Goal: Obtain resource: Download file/media

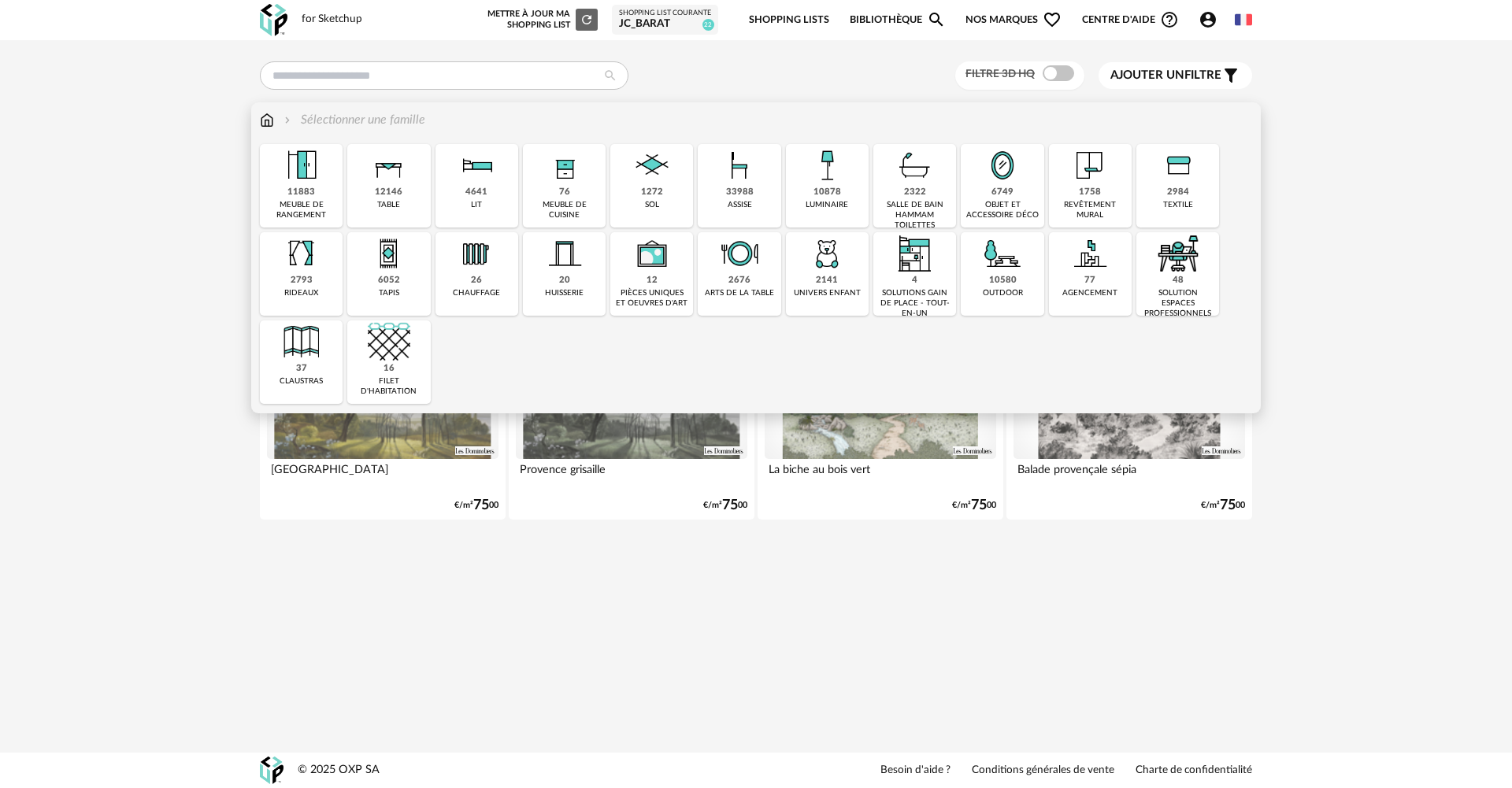
click at [571, 181] on img at bounding box center [565, 166] width 43 height 43
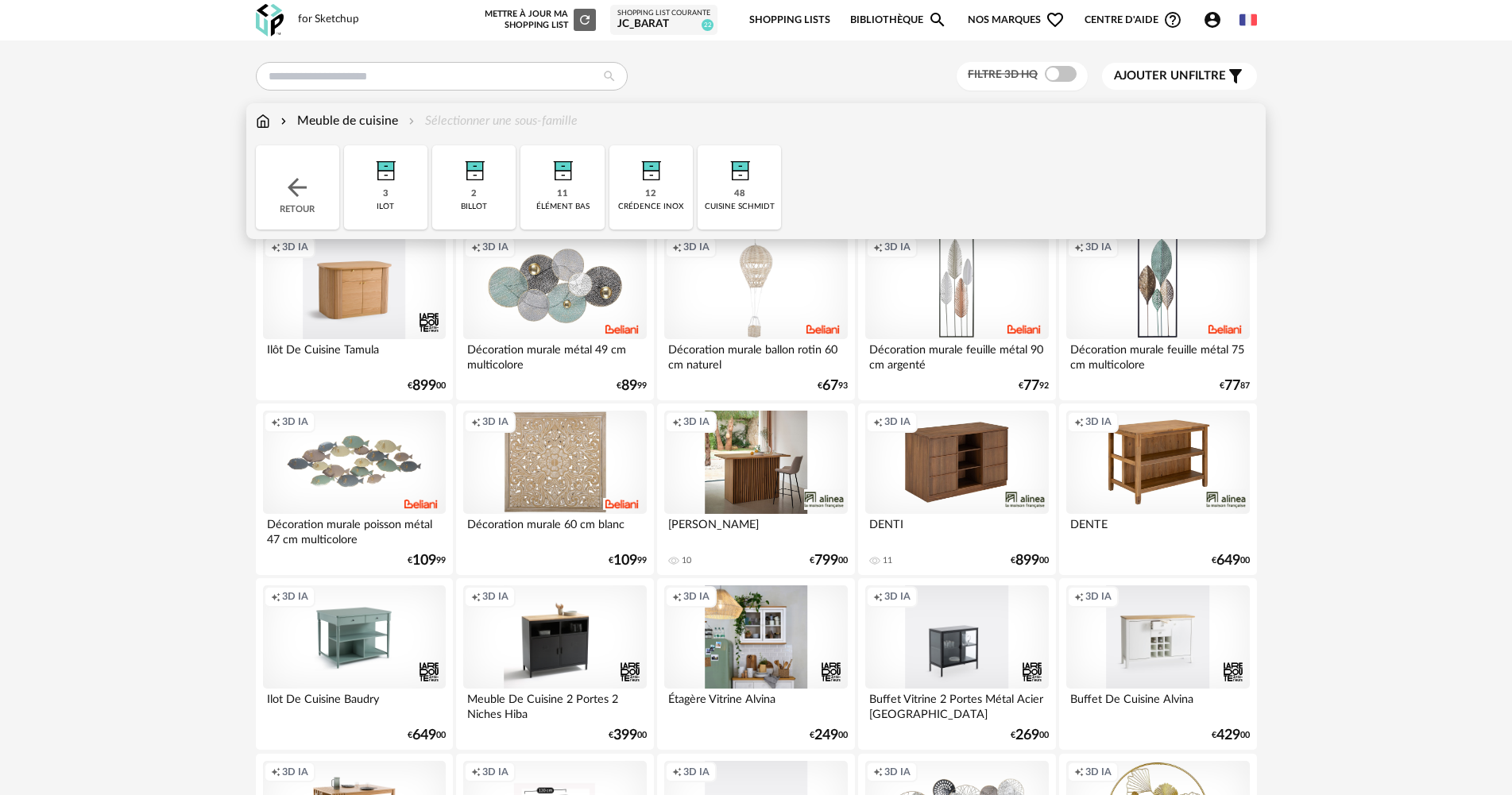
click at [738, 175] on img at bounding box center [740, 167] width 43 height 43
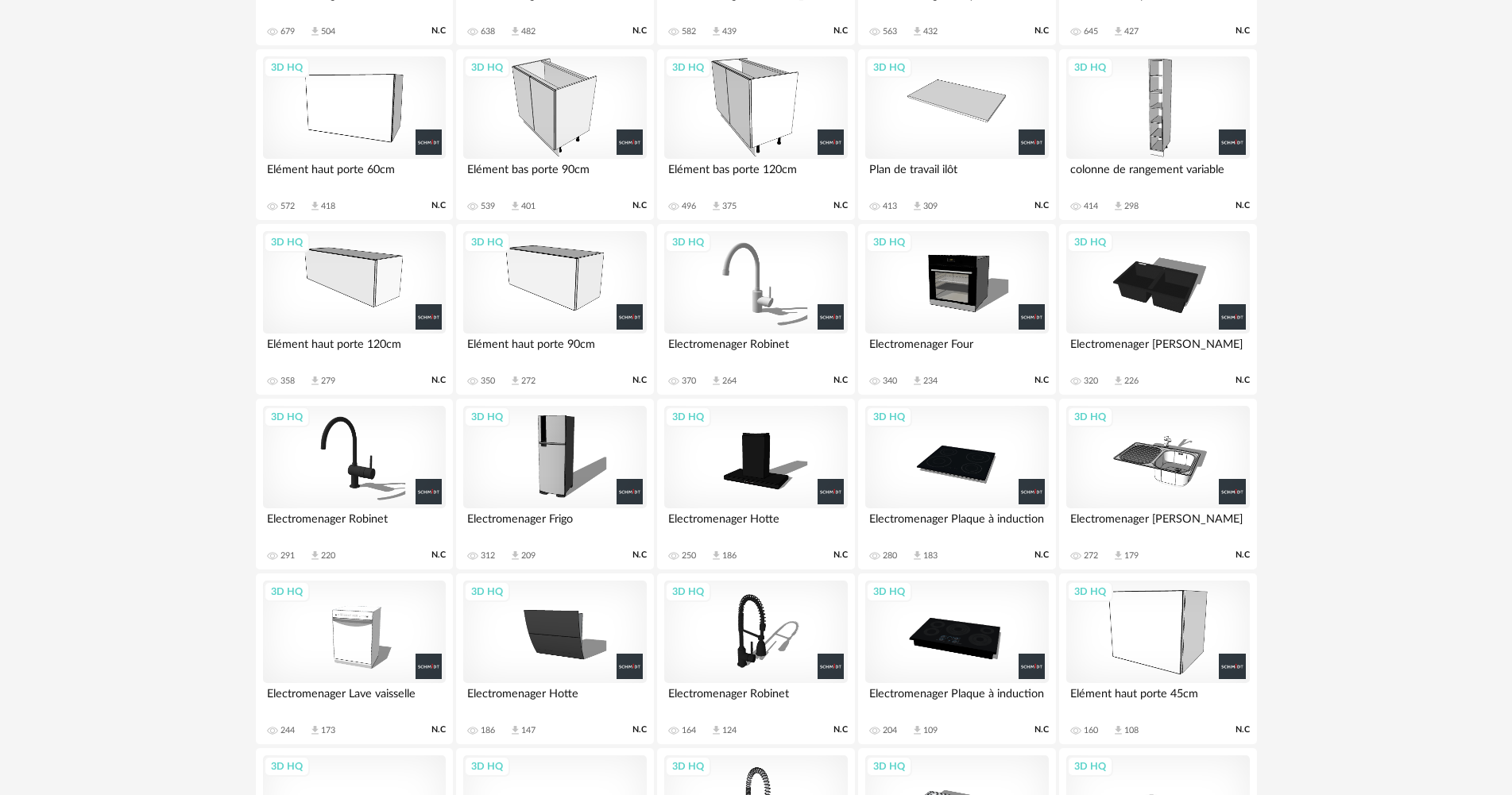
scroll to position [845, 0]
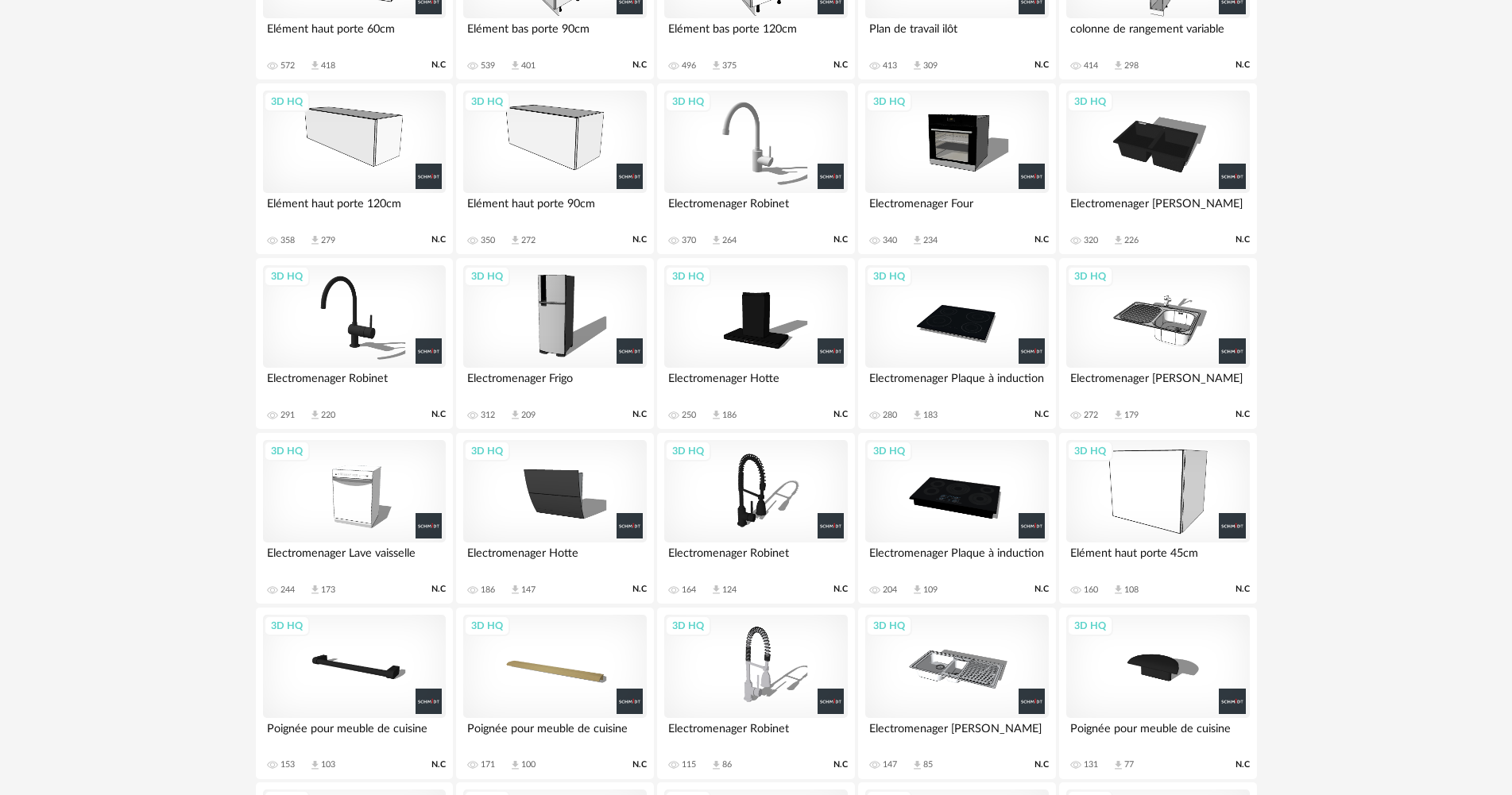
click at [396, 331] on div "3D HQ" at bounding box center [354, 317] width 183 height 103
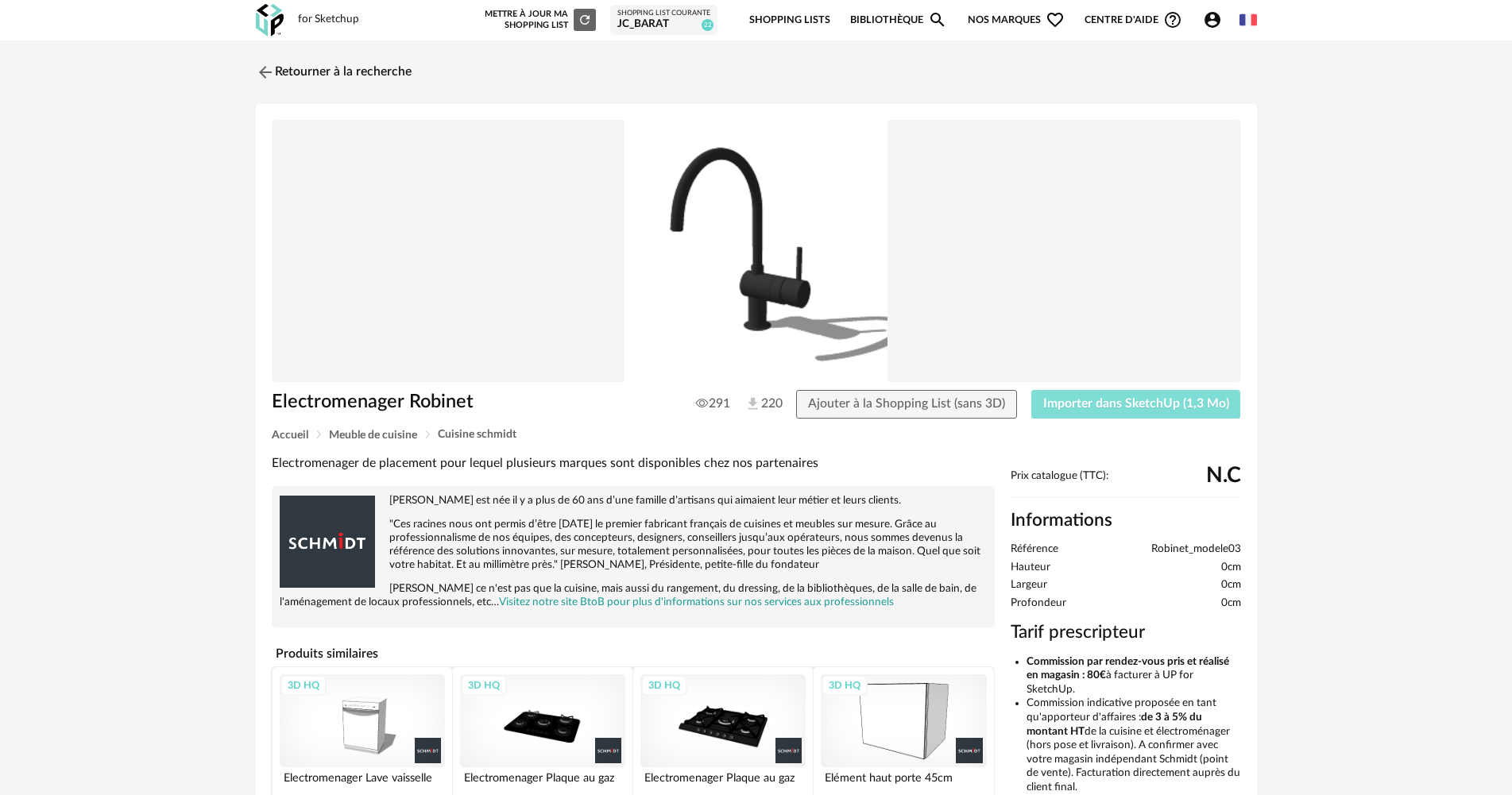
click at [1200, 406] on span "Importer dans SketchUp (1,3 Mo)" at bounding box center [1136, 403] width 186 height 13
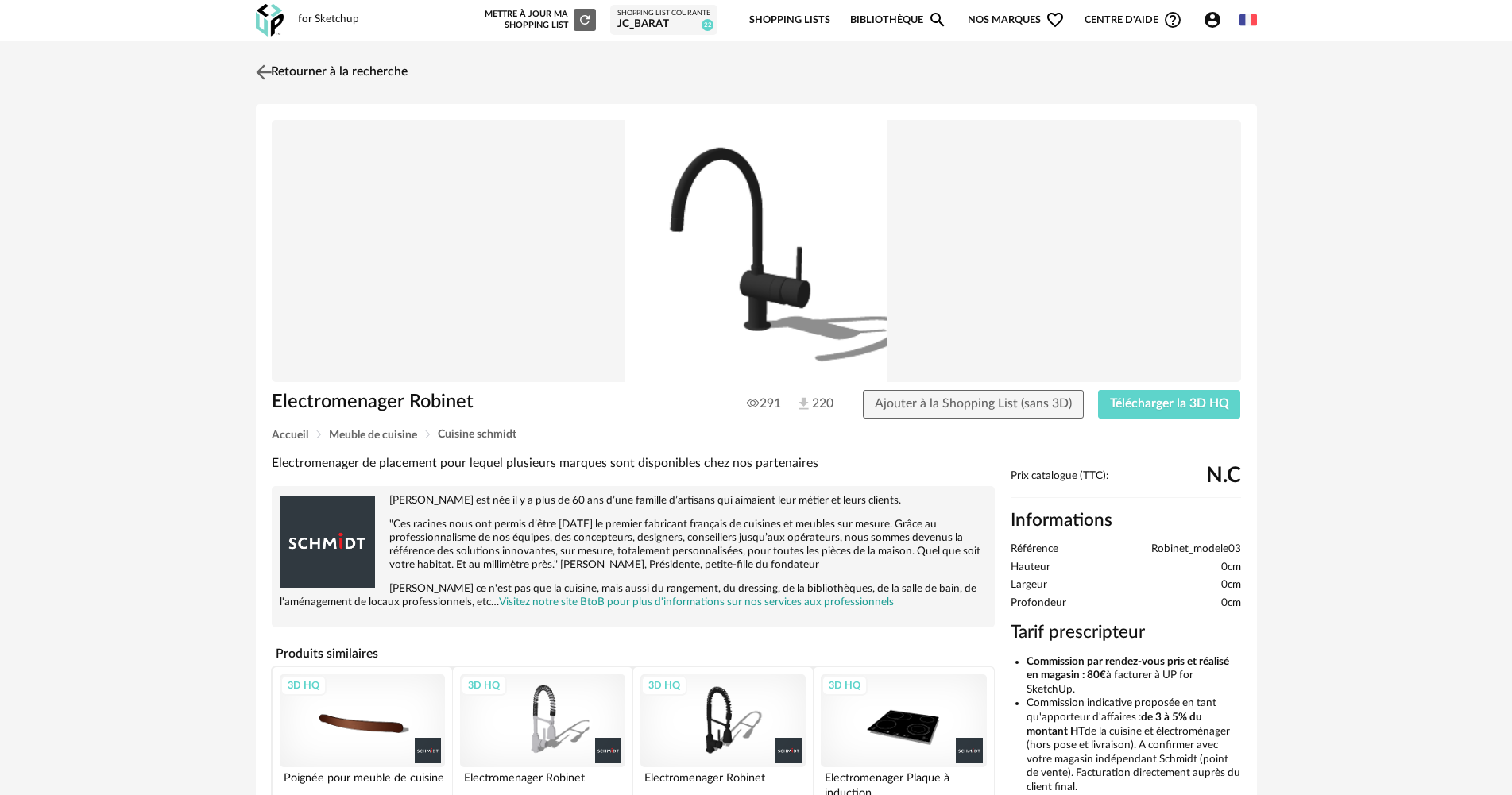
click at [368, 65] on link "Retourner à la recherche" at bounding box center [330, 73] width 156 height 35
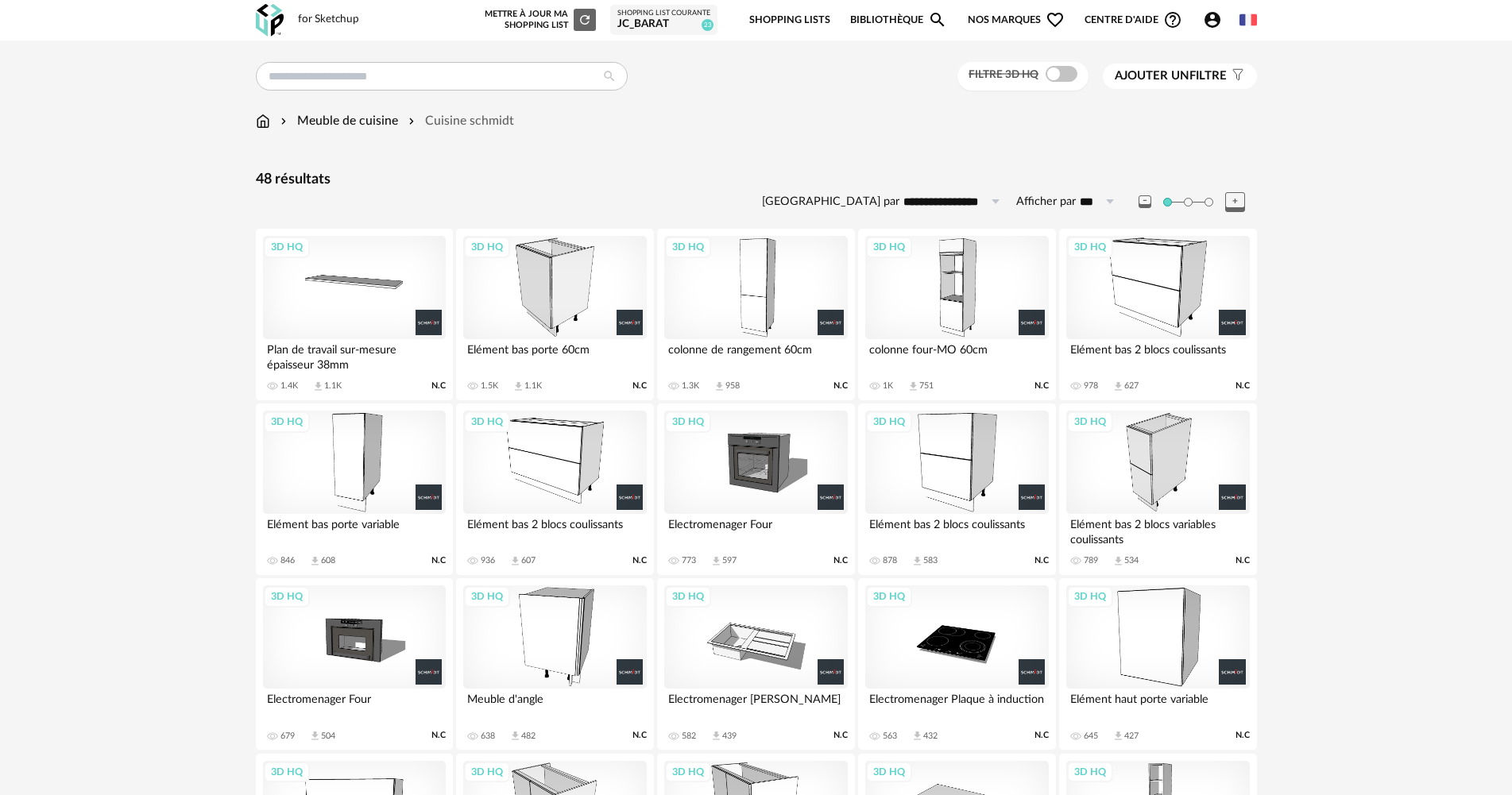
click at [351, 117] on div "Meuble de cuisine" at bounding box center [338, 121] width 121 height 19
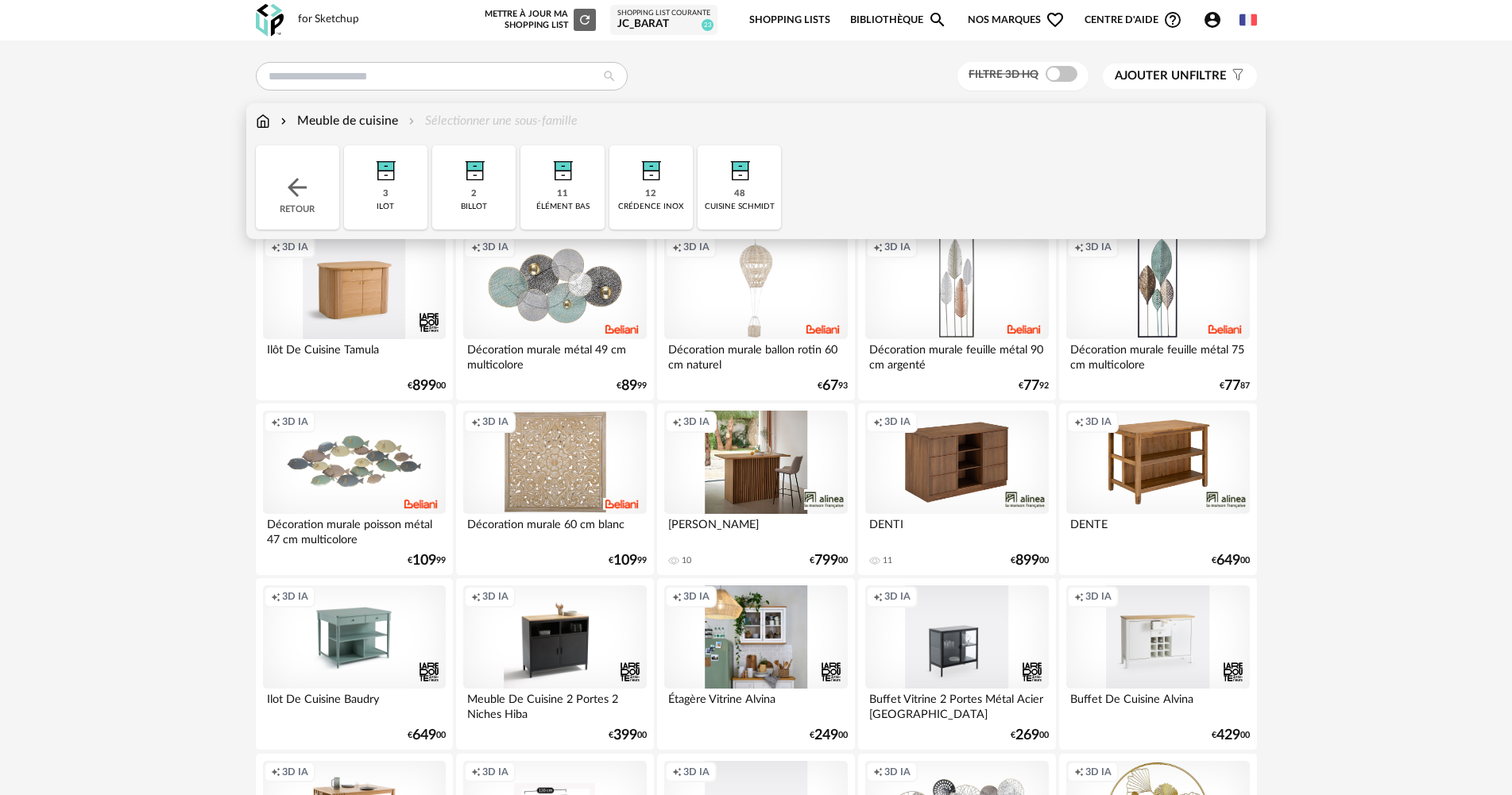
click at [671, 172] on img at bounding box center [651, 167] width 43 height 43
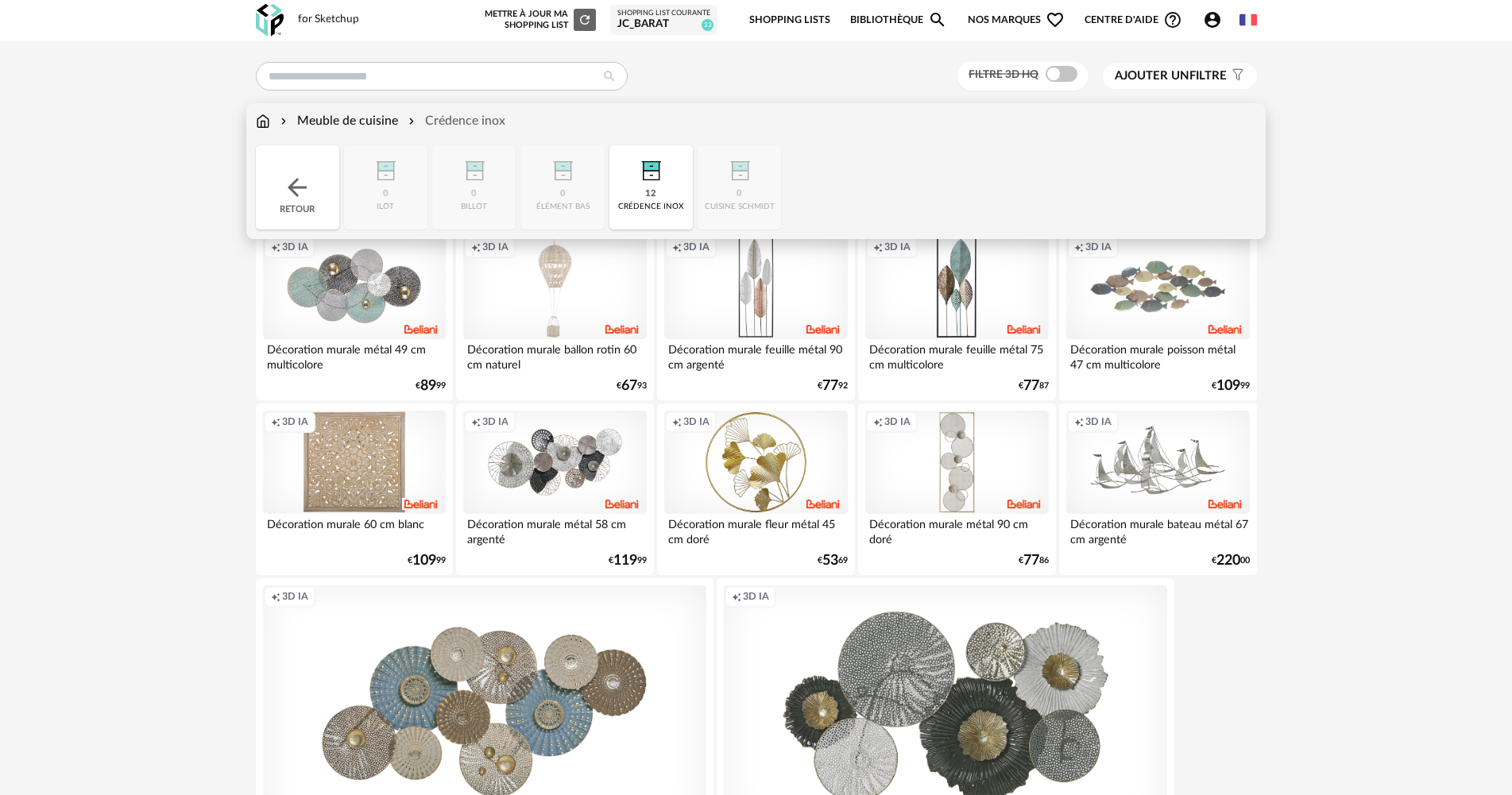
click at [658, 195] on div "12 crédence inox" at bounding box center [651, 188] width 84 height 85
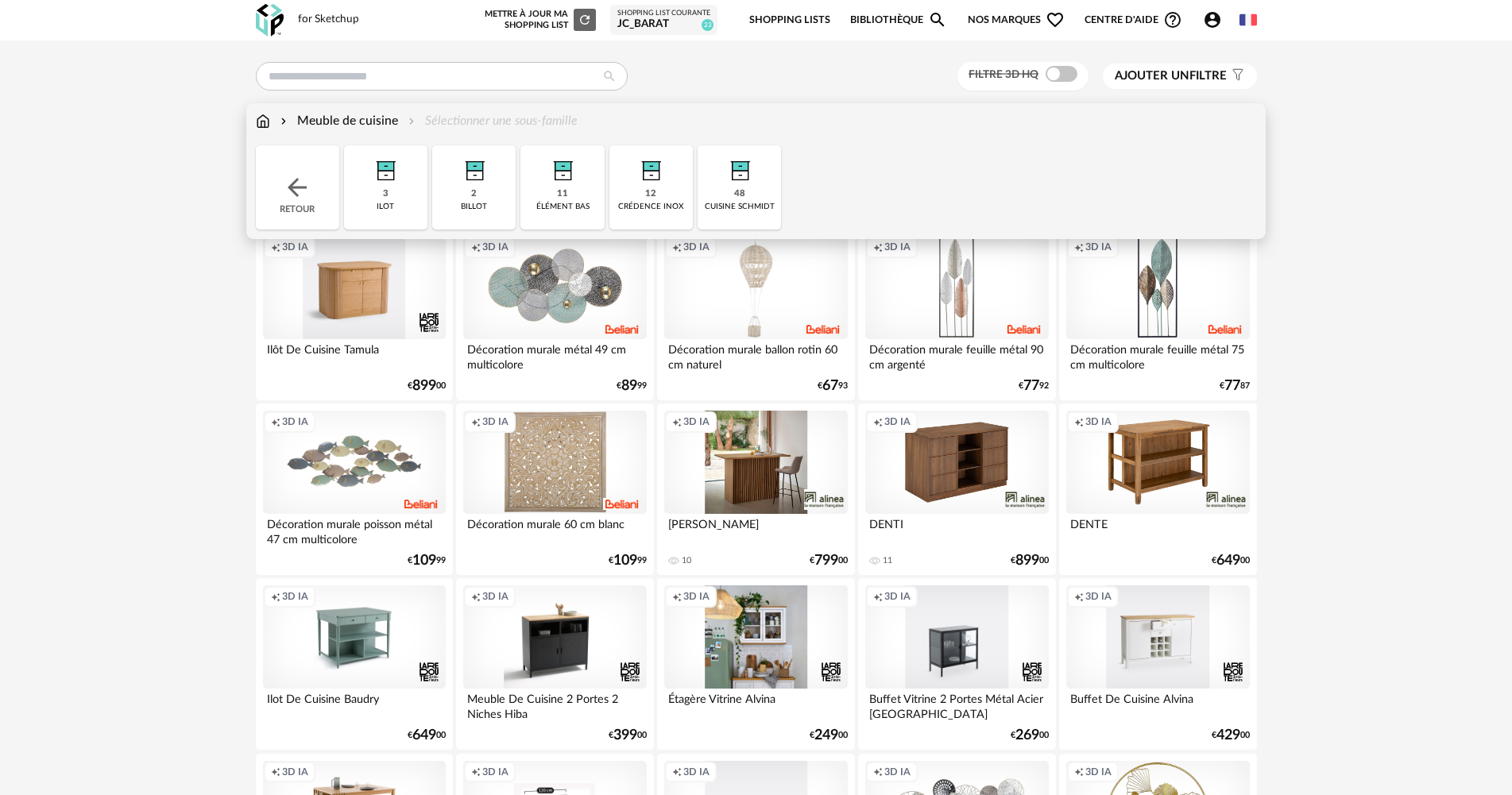
click at [259, 123] on img at bounding box center [263, 121] width 15 height 19
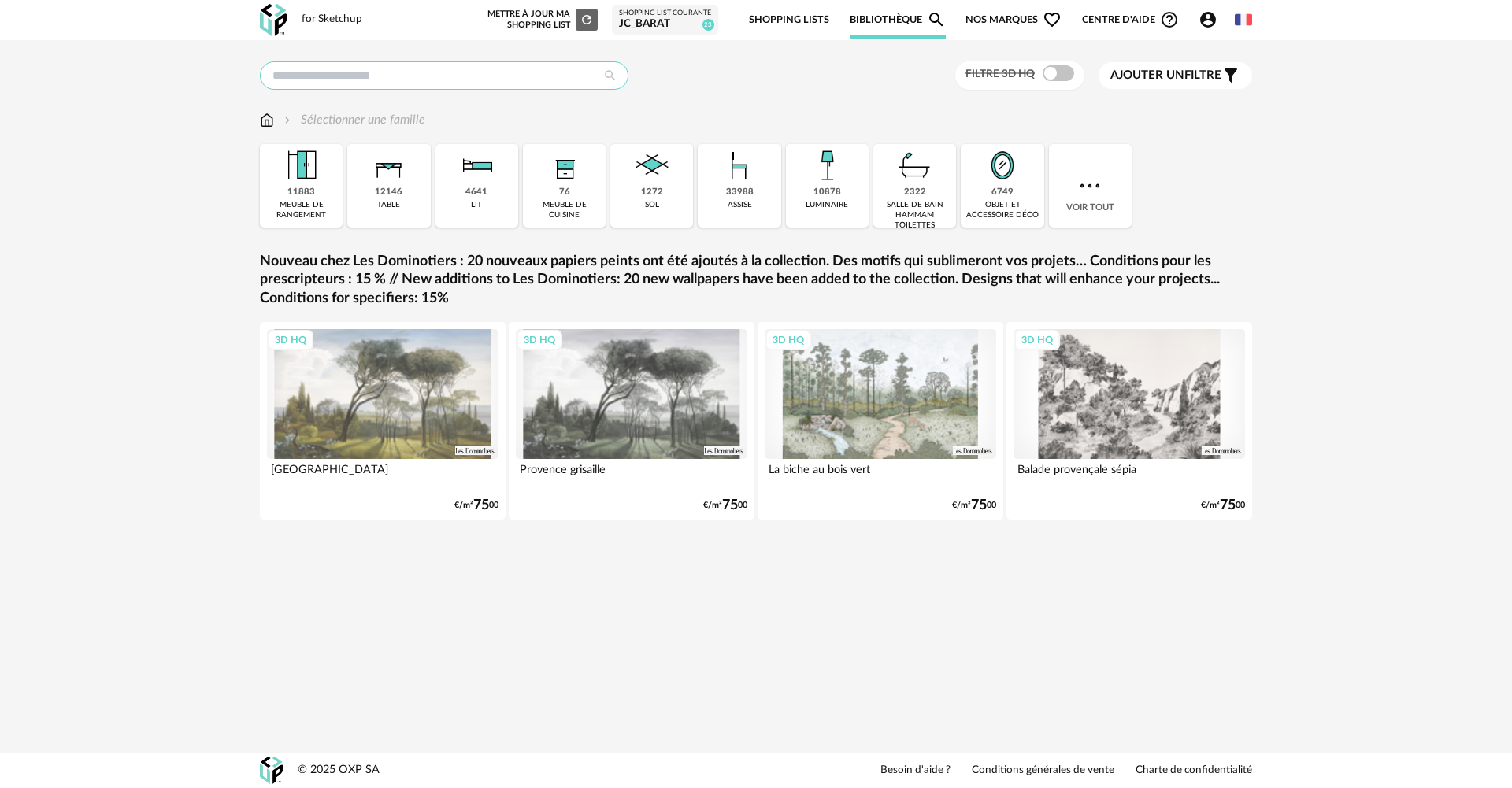
click at [396, 73] on input "text" at bounding box center [444, 75] width 369 height 28
type input "********"
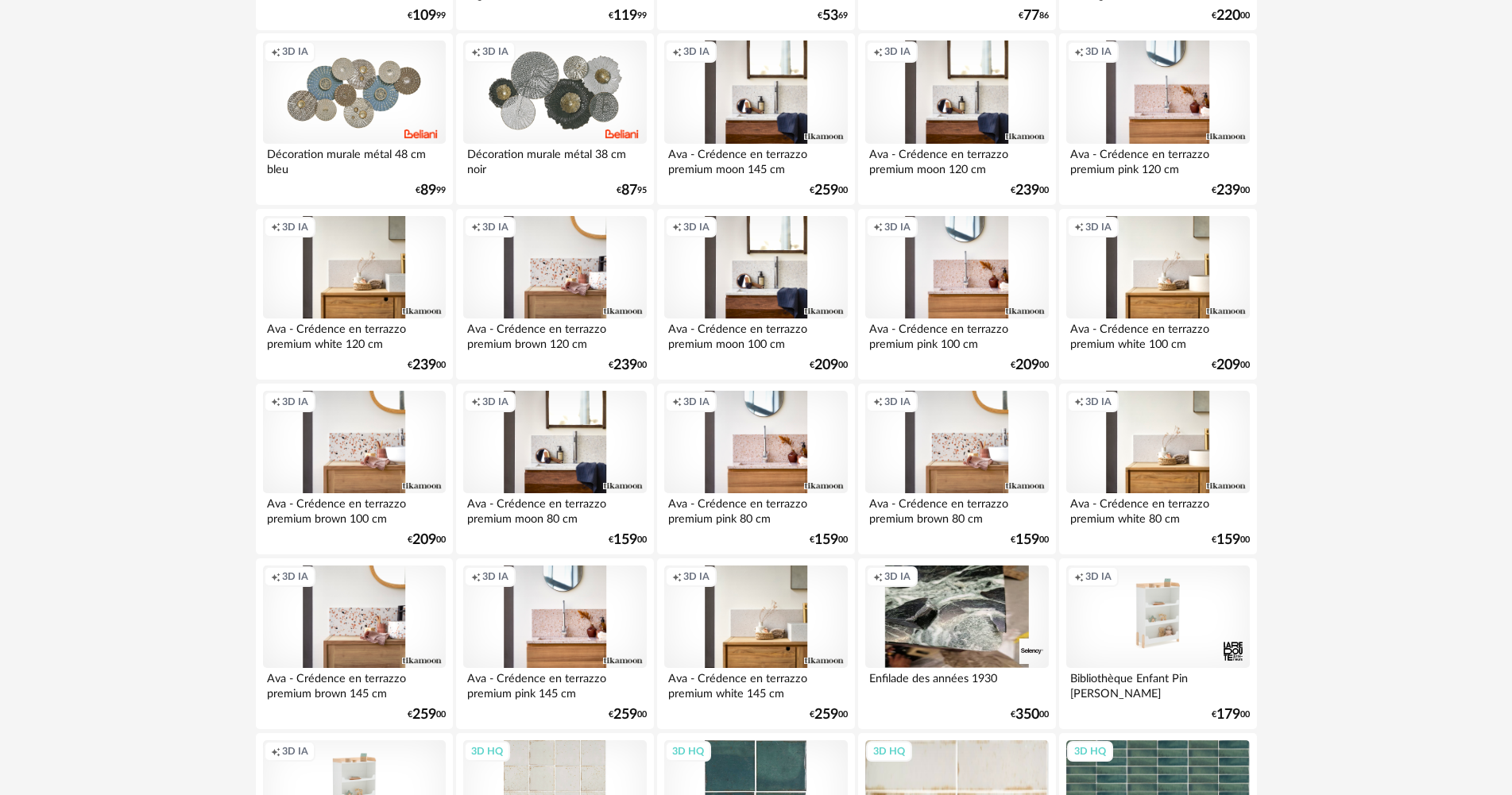
scroll to position [238, 0]
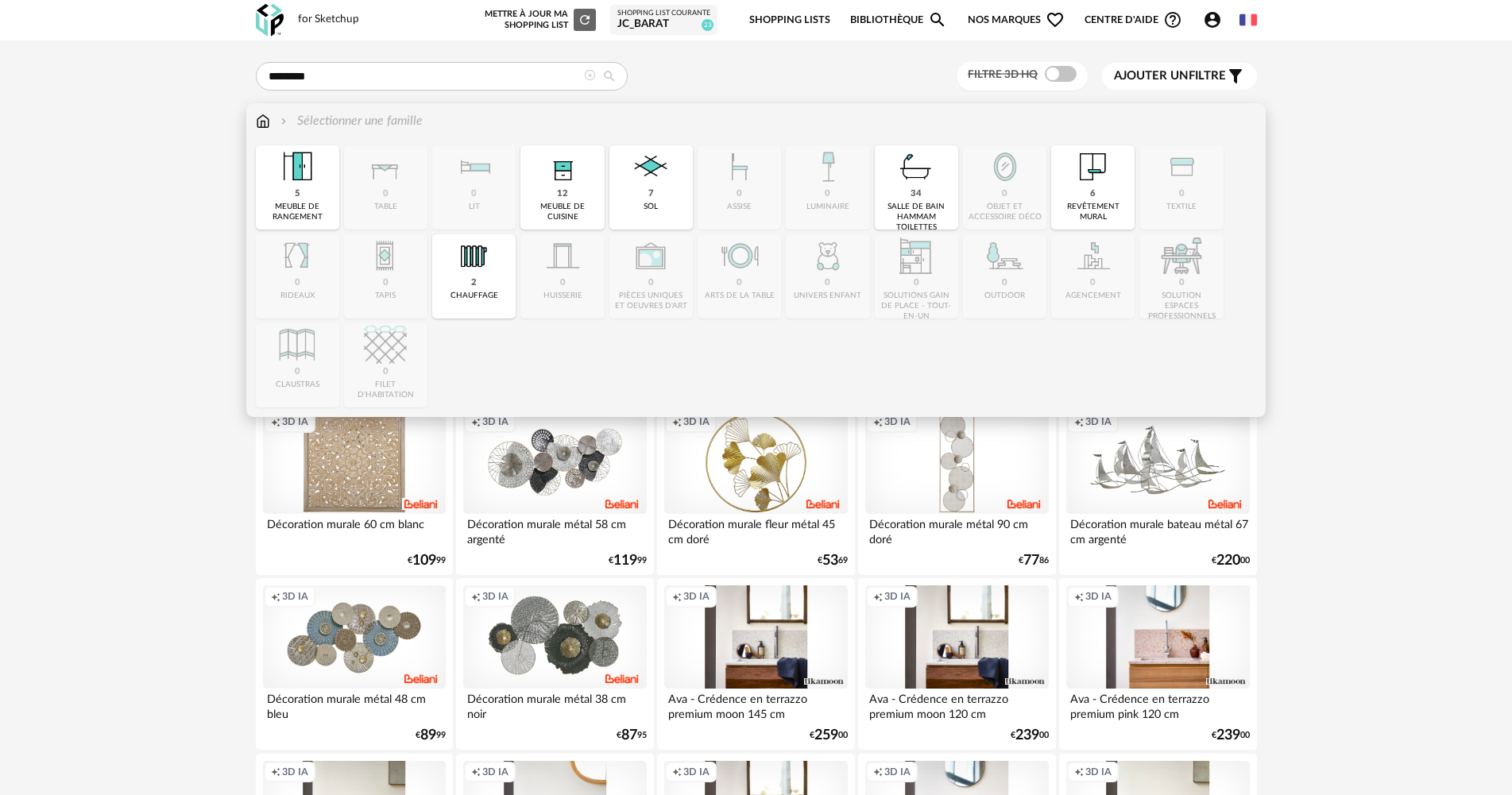
click at [265, 120] on img at bounding box center [263, 121] width 15 height 19
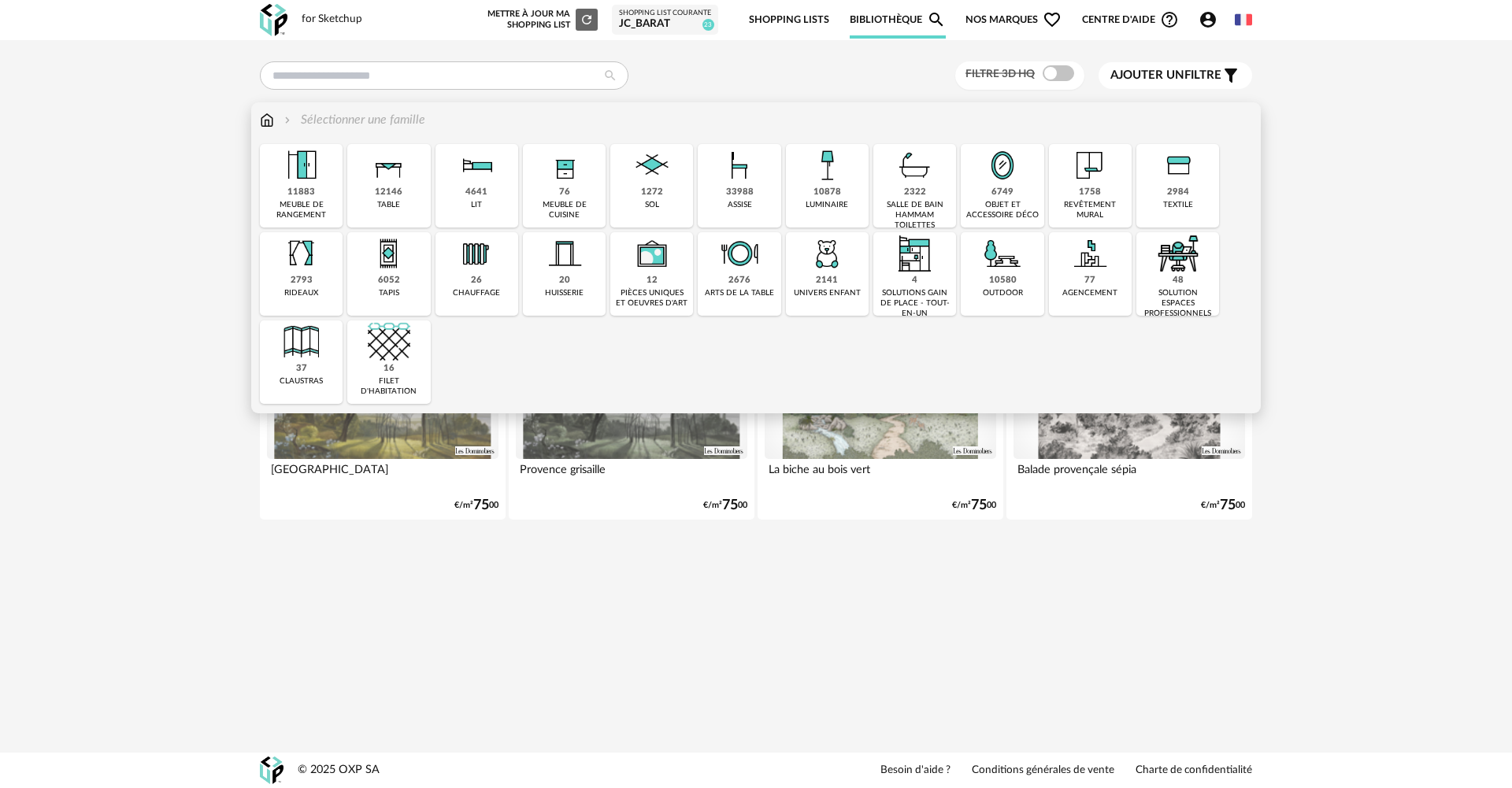
click at [551, 185] on img at bounding box center [565, 166] width 43 height 43
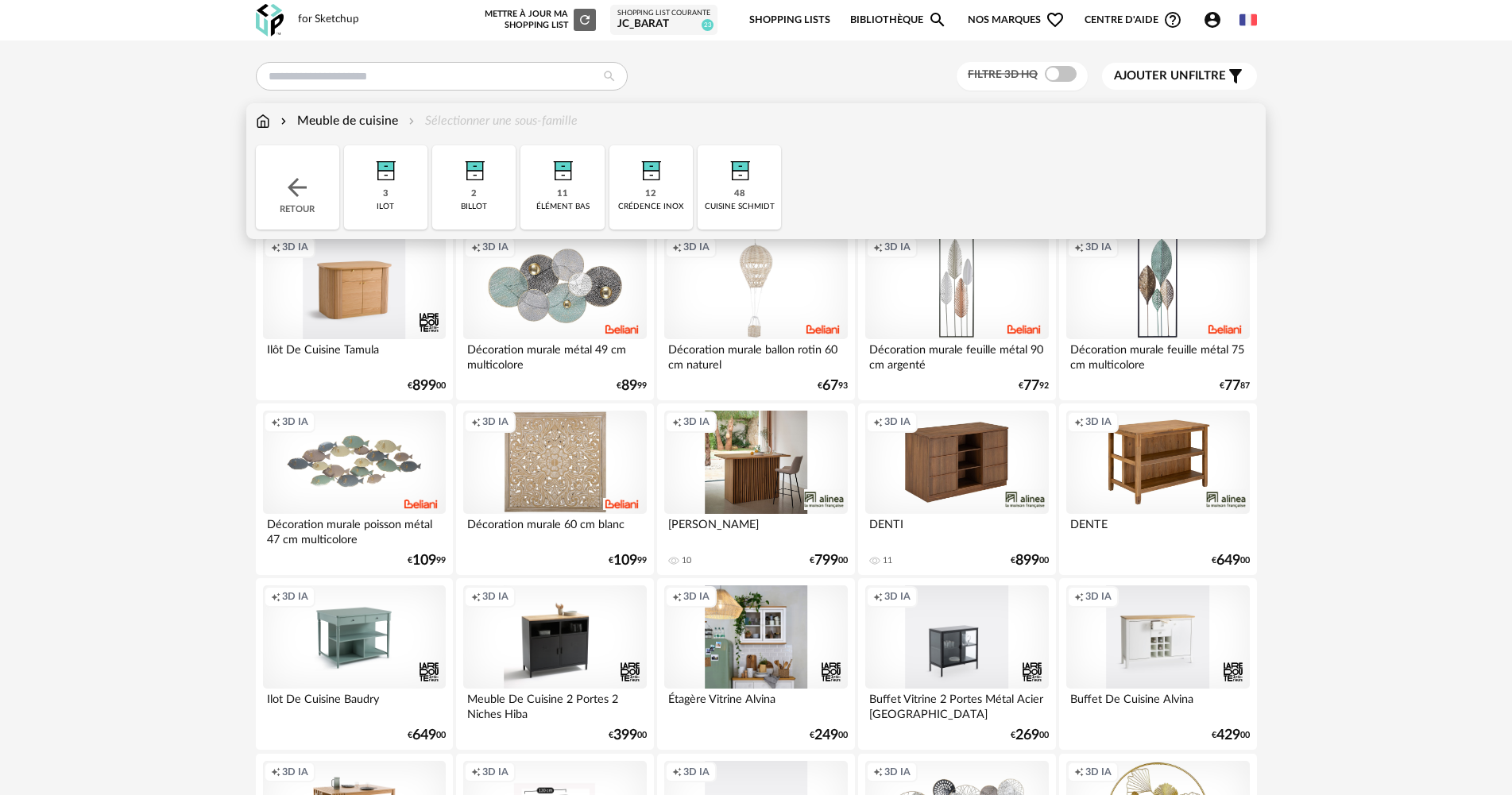
click at [754, 180] on img at bounding box center [740, 167] width 43 height 43
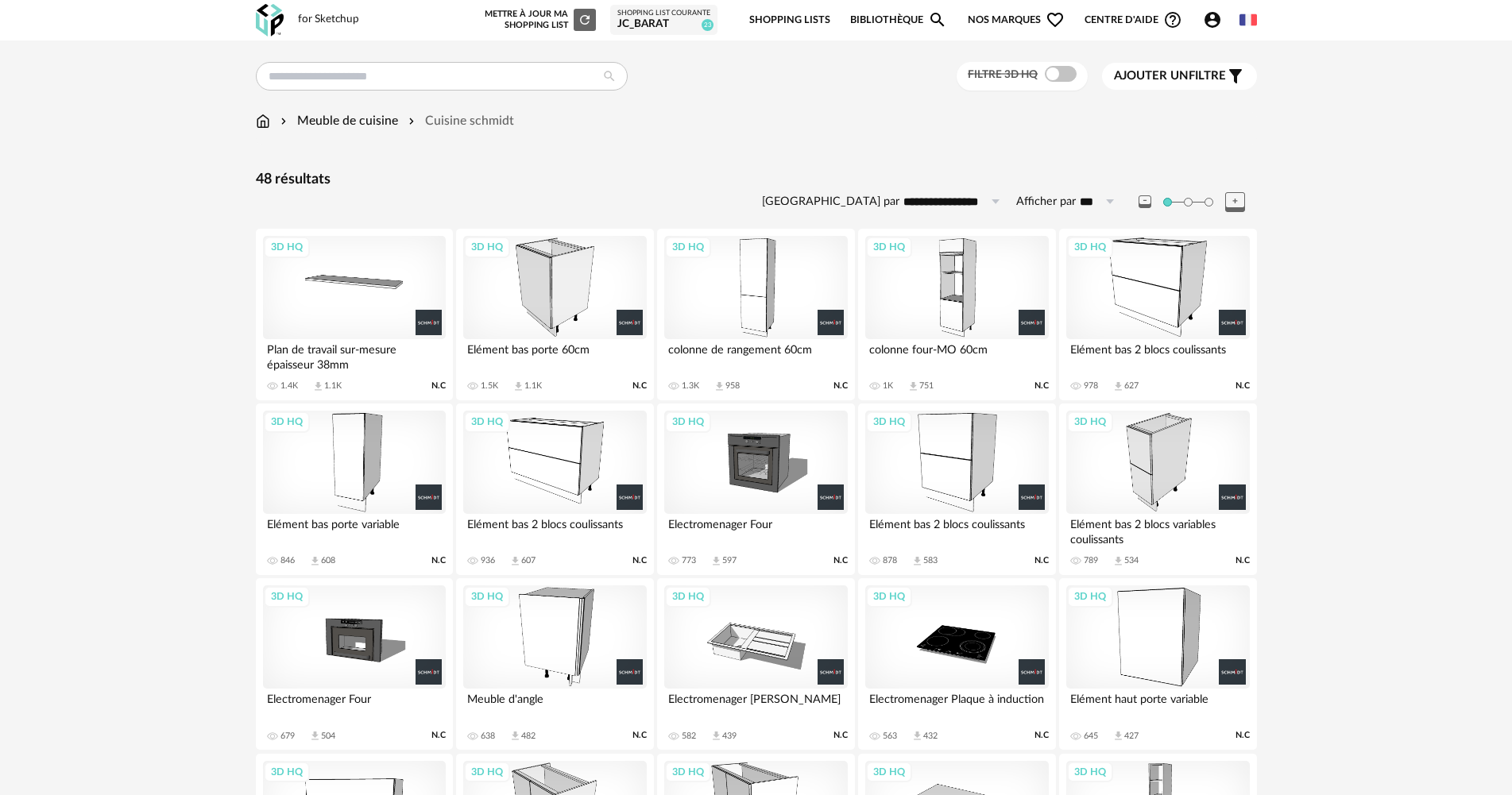
click at [368, 297] on div "3D HQ" at bounding box center [354, 287] width 183 height 103
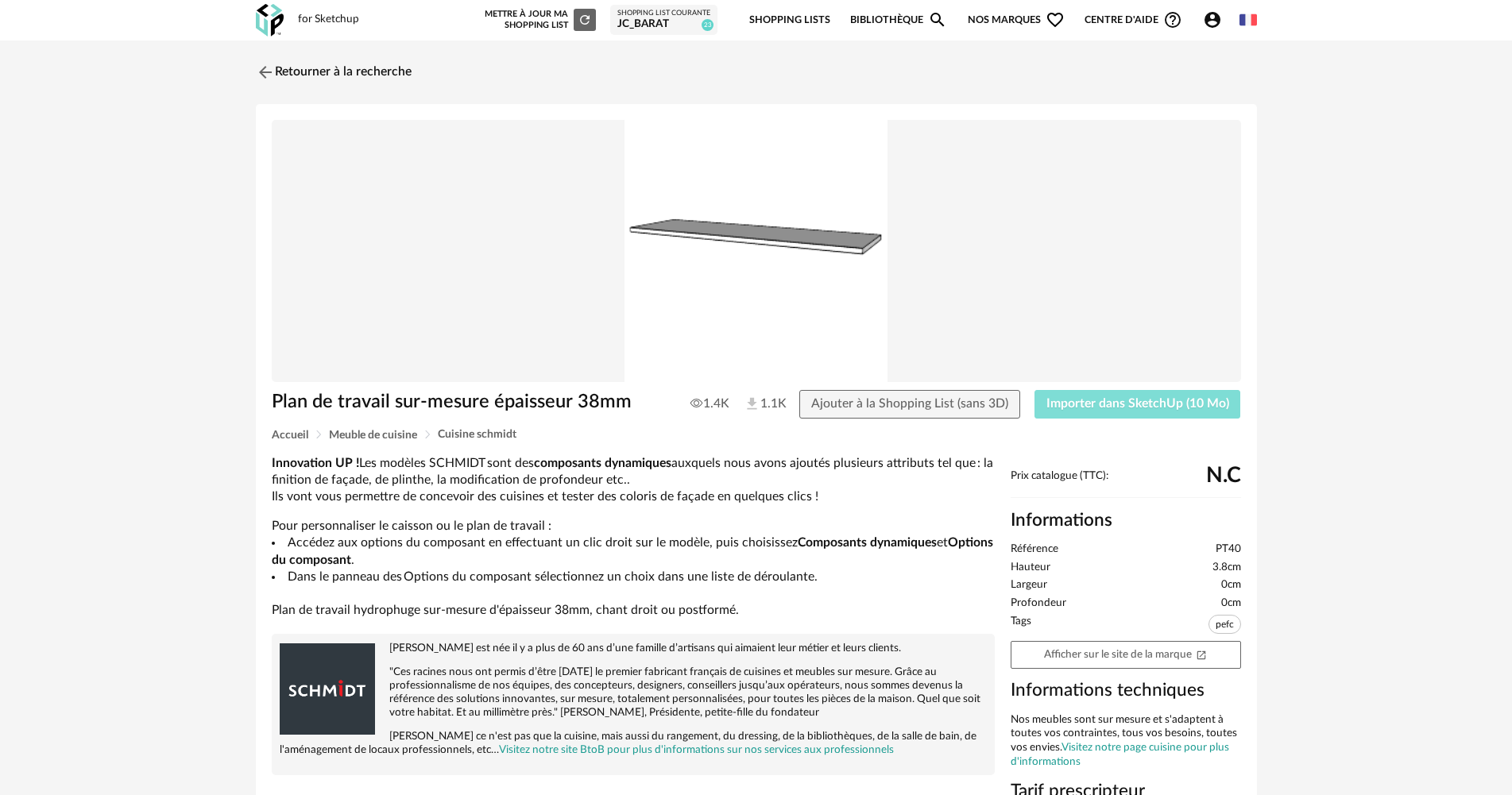
click at [1205, 404] on span "Importer dans SketchUp (10 Mo)" at bounding box center [1138, 403] width 183 height 13
click at [262, 70] on img at bounding box center [263, 71] width 23 height 23
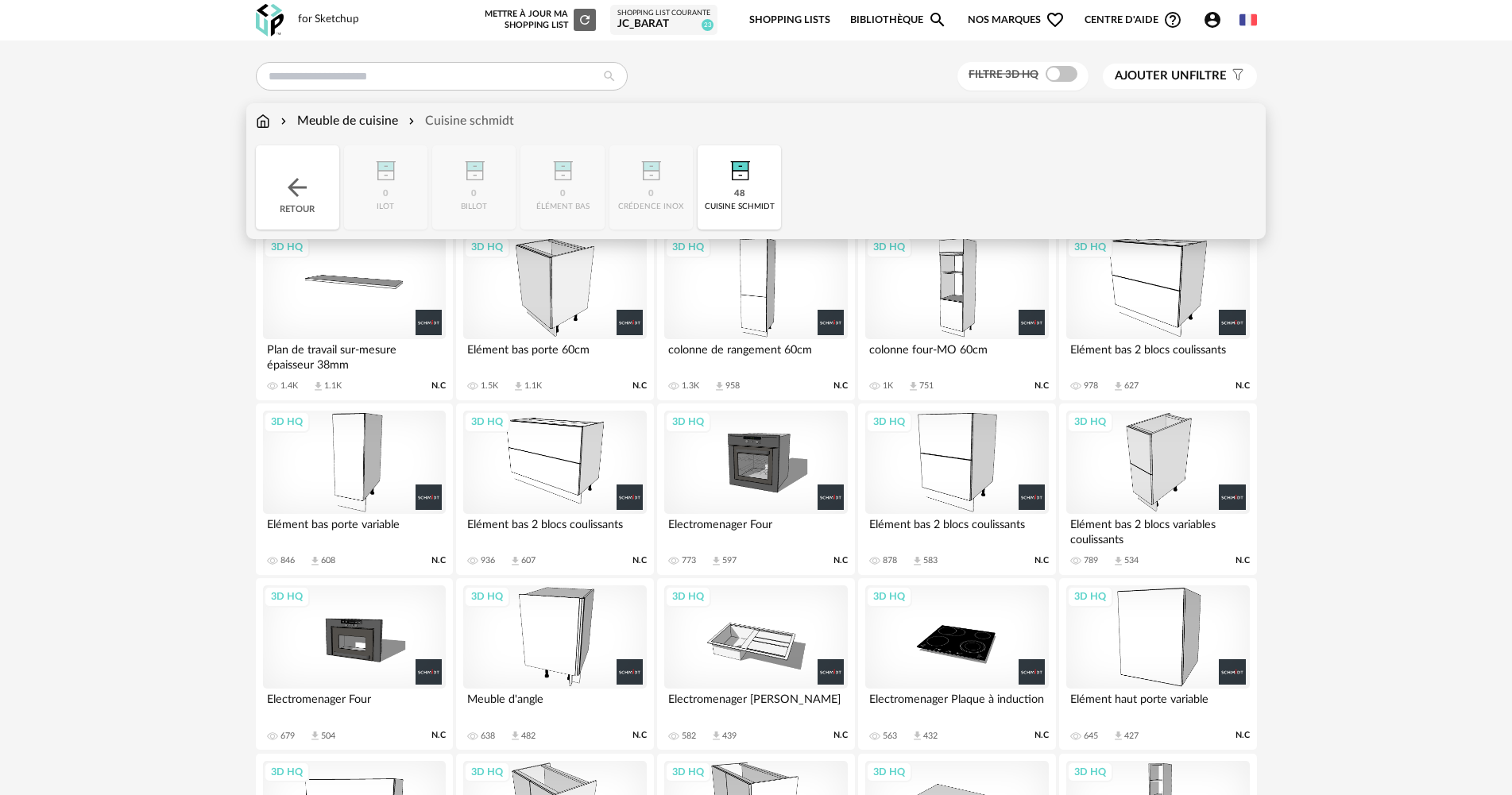
click at [263, 117] on img at bounding box center [263, 121] width 15 height 19
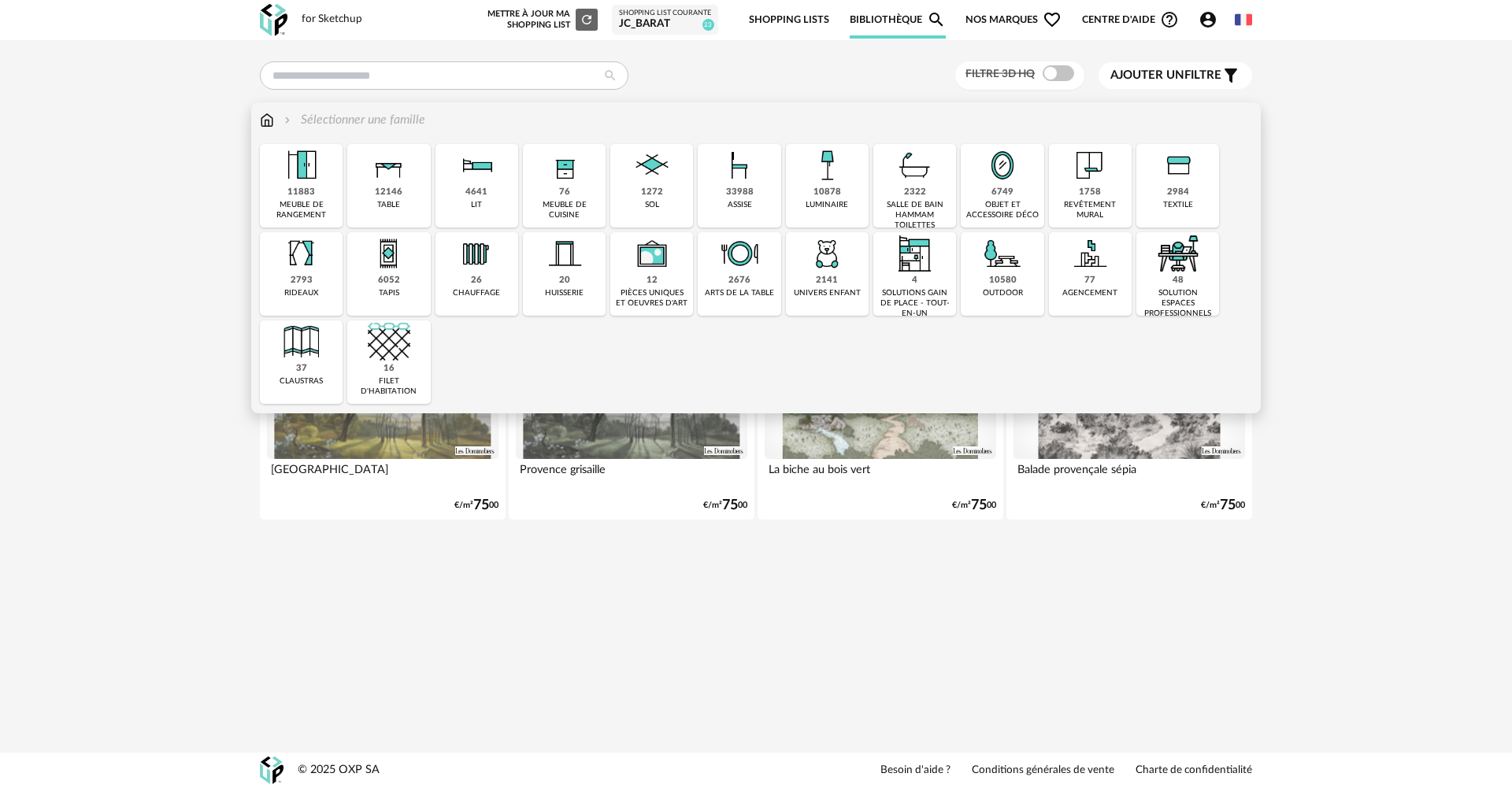
click at [836, 192] on div "10878" at bounding box center [827, 192] width 27 height 12
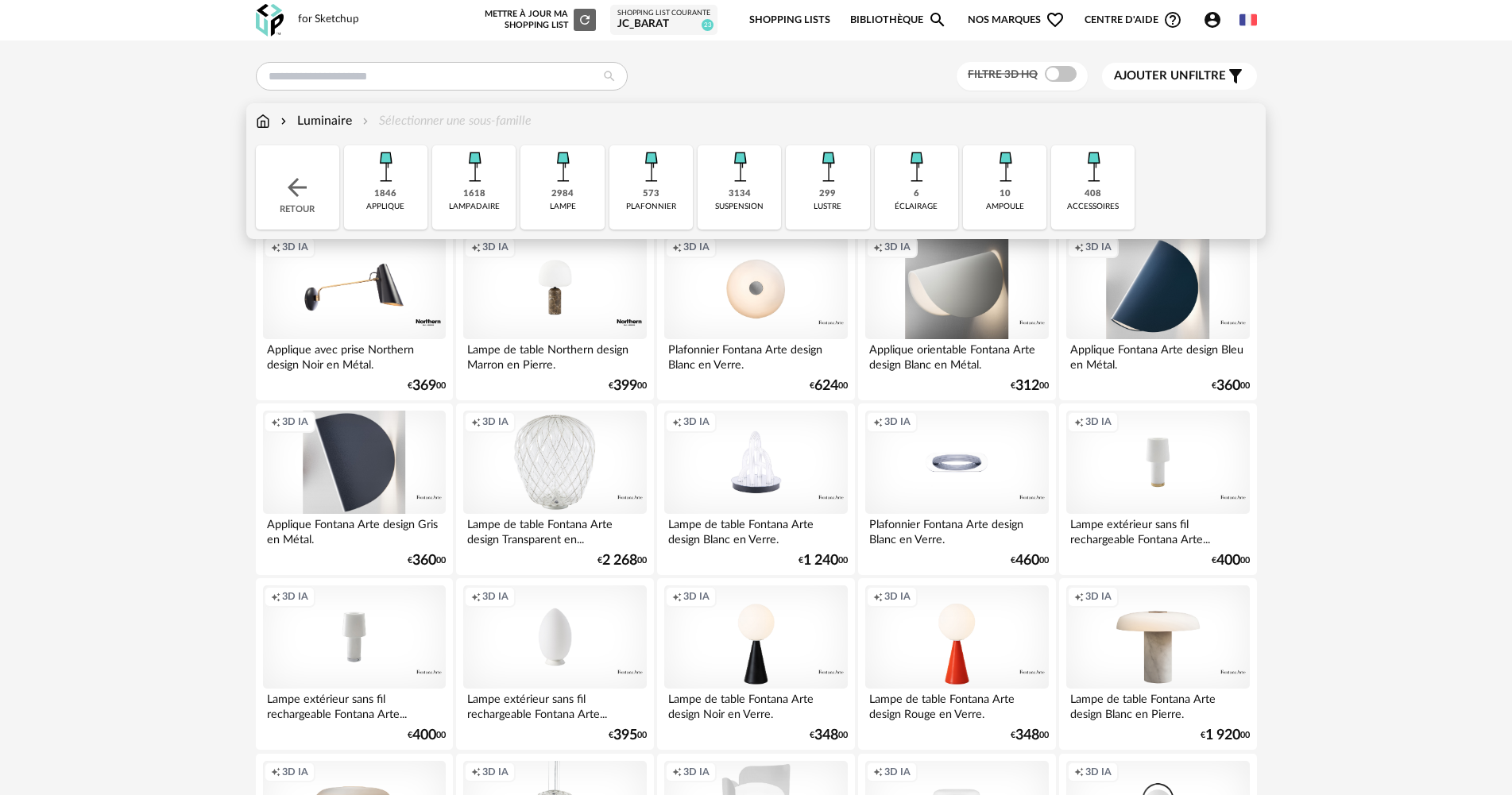
click at [927, 193] on div "6 éclairage" at bounding box center [916, 188] width 84 height 85
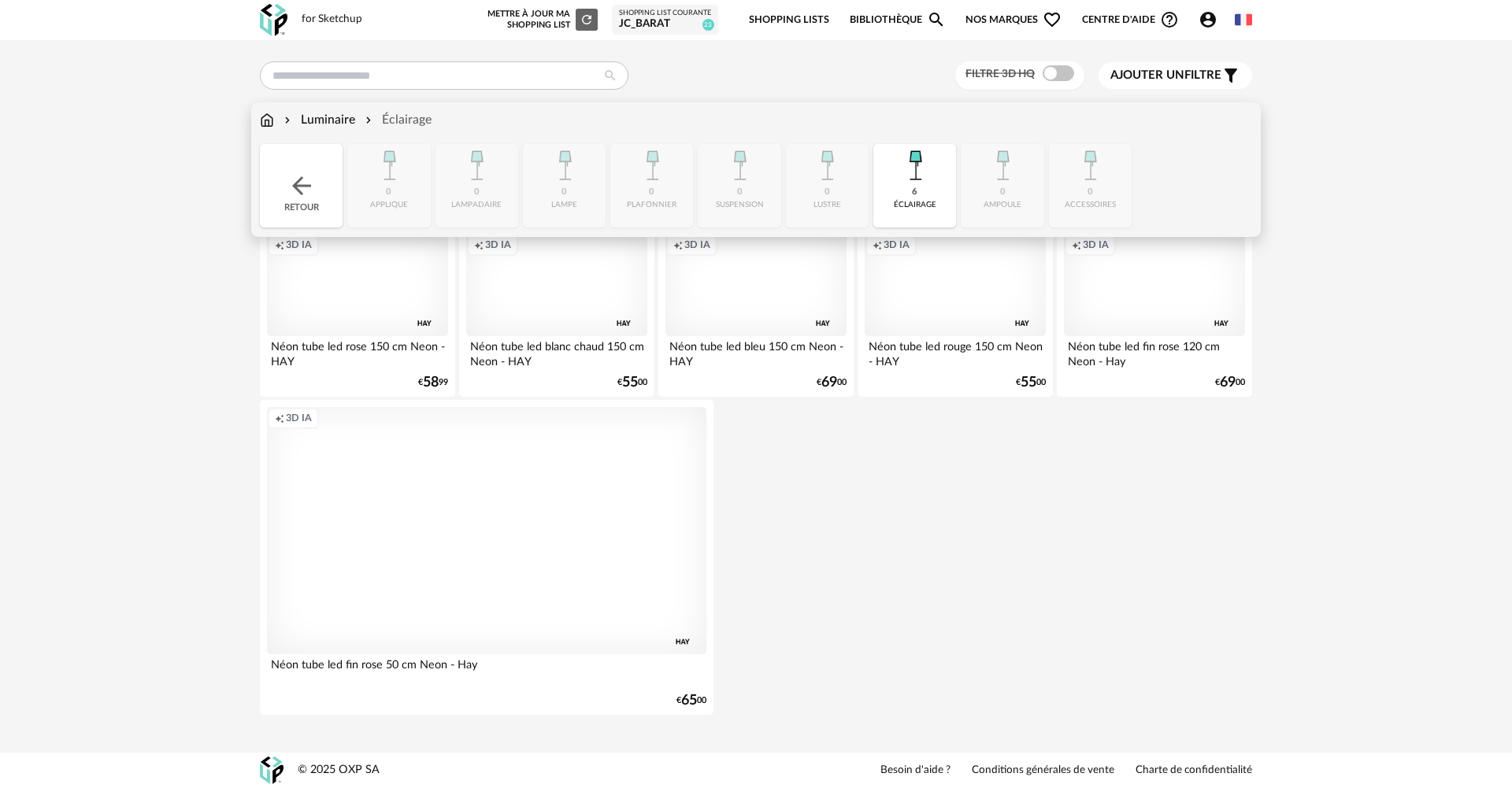
click at [297, 189] on img at bounding box center [301, 185] width 28 height 28
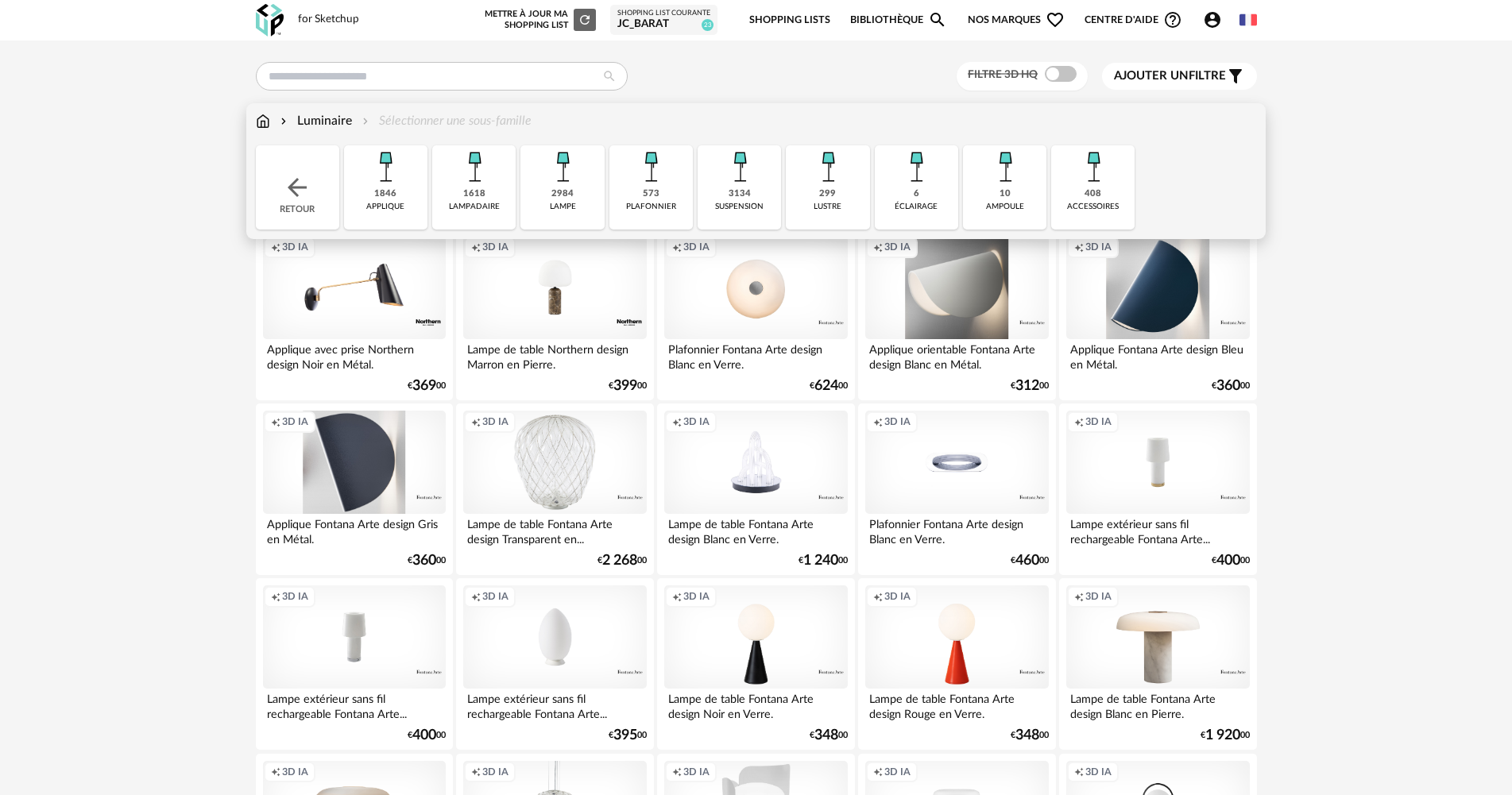
click at [408, 186] on div "1846 applique" at bounding box center [385, 188] width 84 height 85
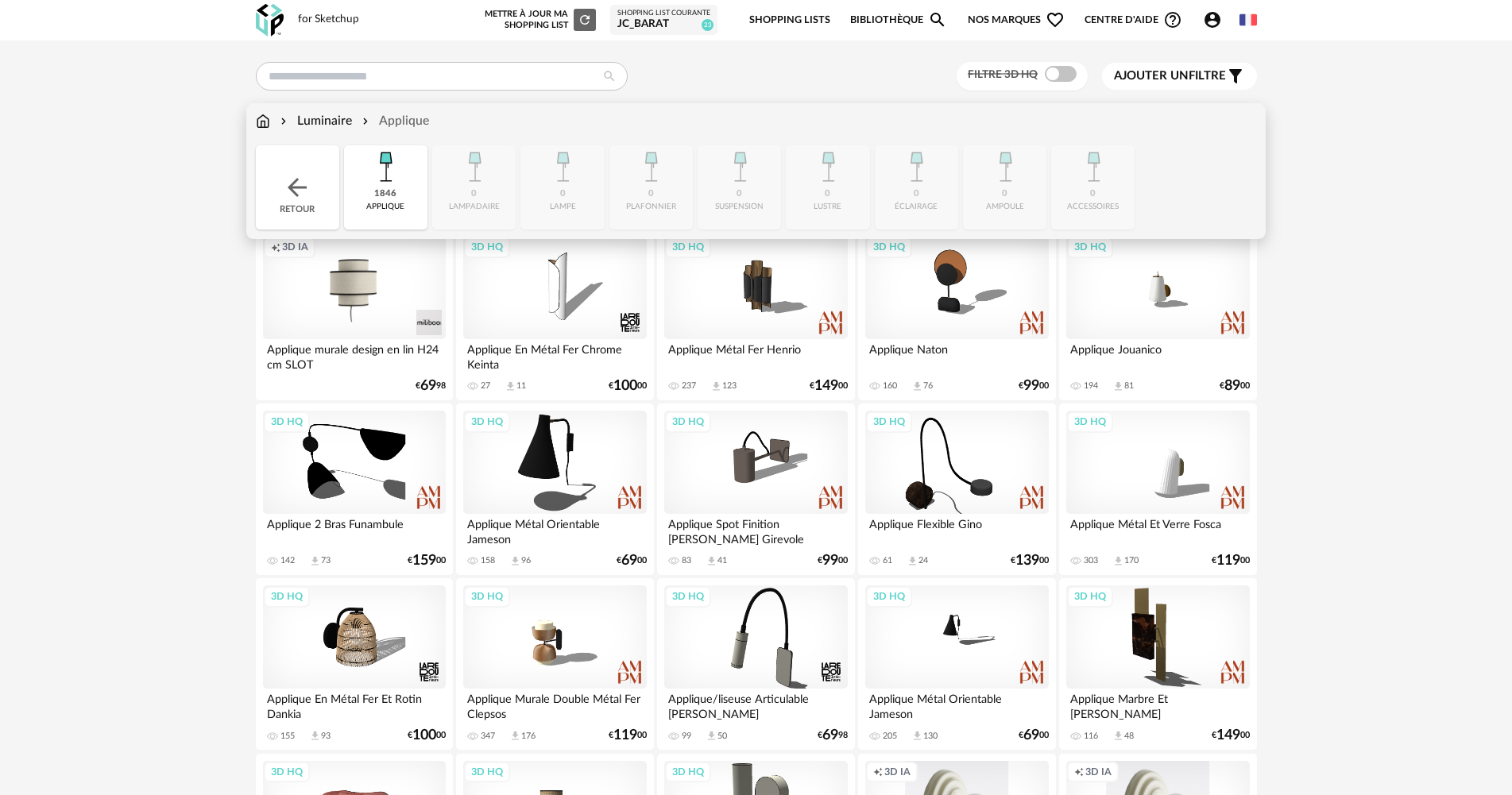
click at [338, 122] on div "Luminaire" at bounding box center [315, 121] width 75 height 19
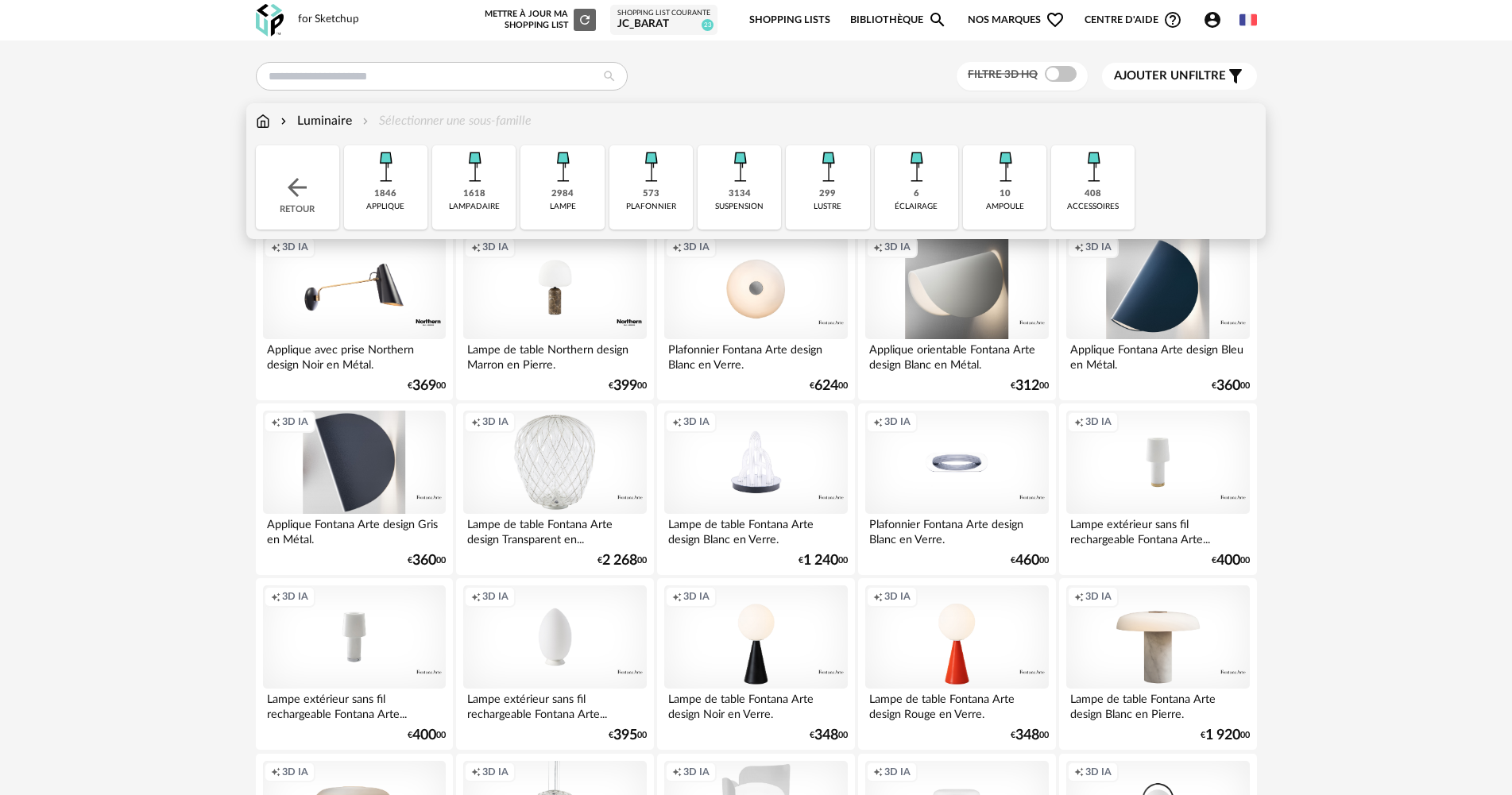
click at [671, 196] on div "573 plafonnier" at bounding box center [651, 188] width 84 height 85
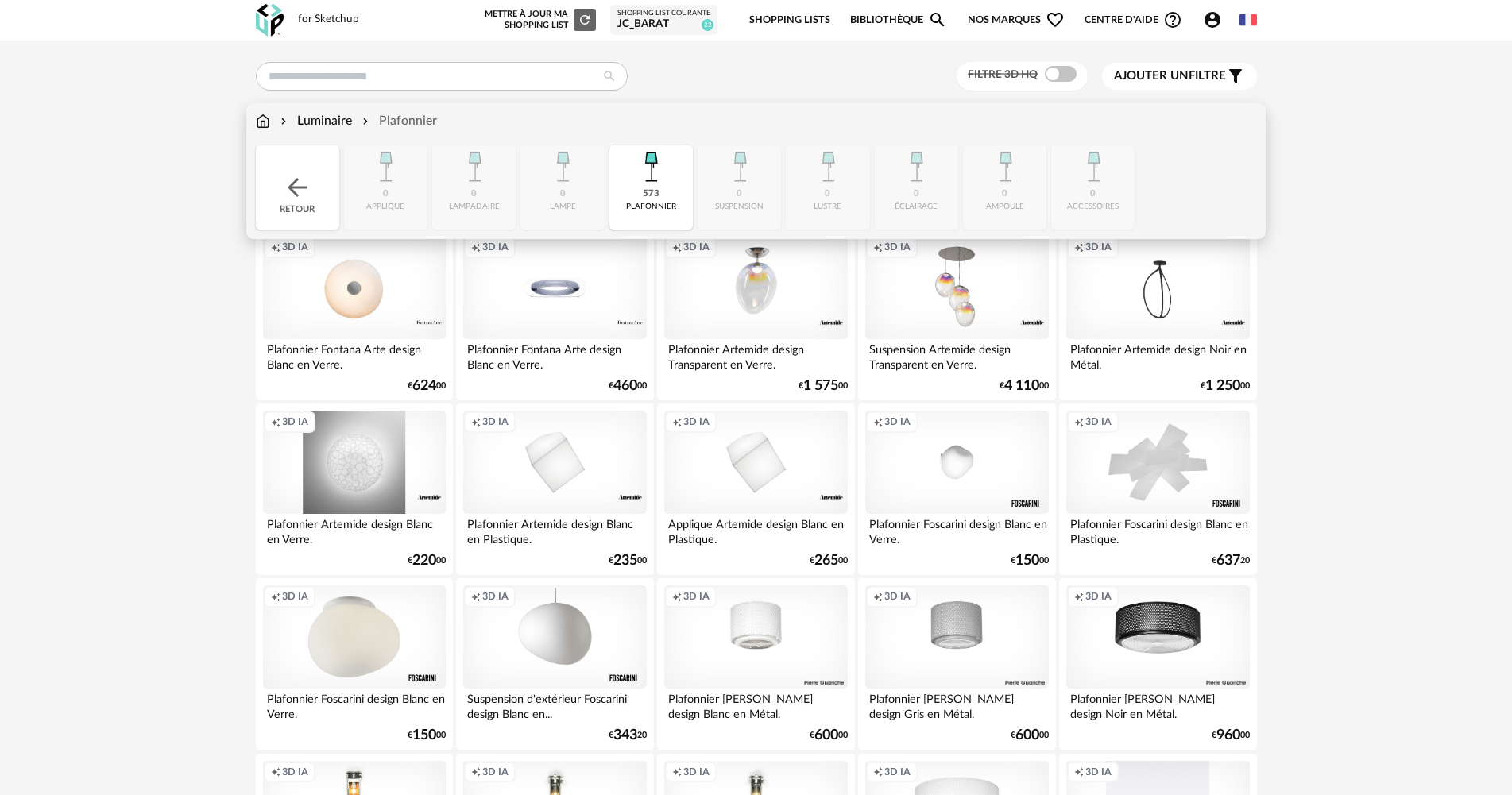
click at [331, 123] on div "Luminaire" at bounding box center [315, 121] width 75 height 19
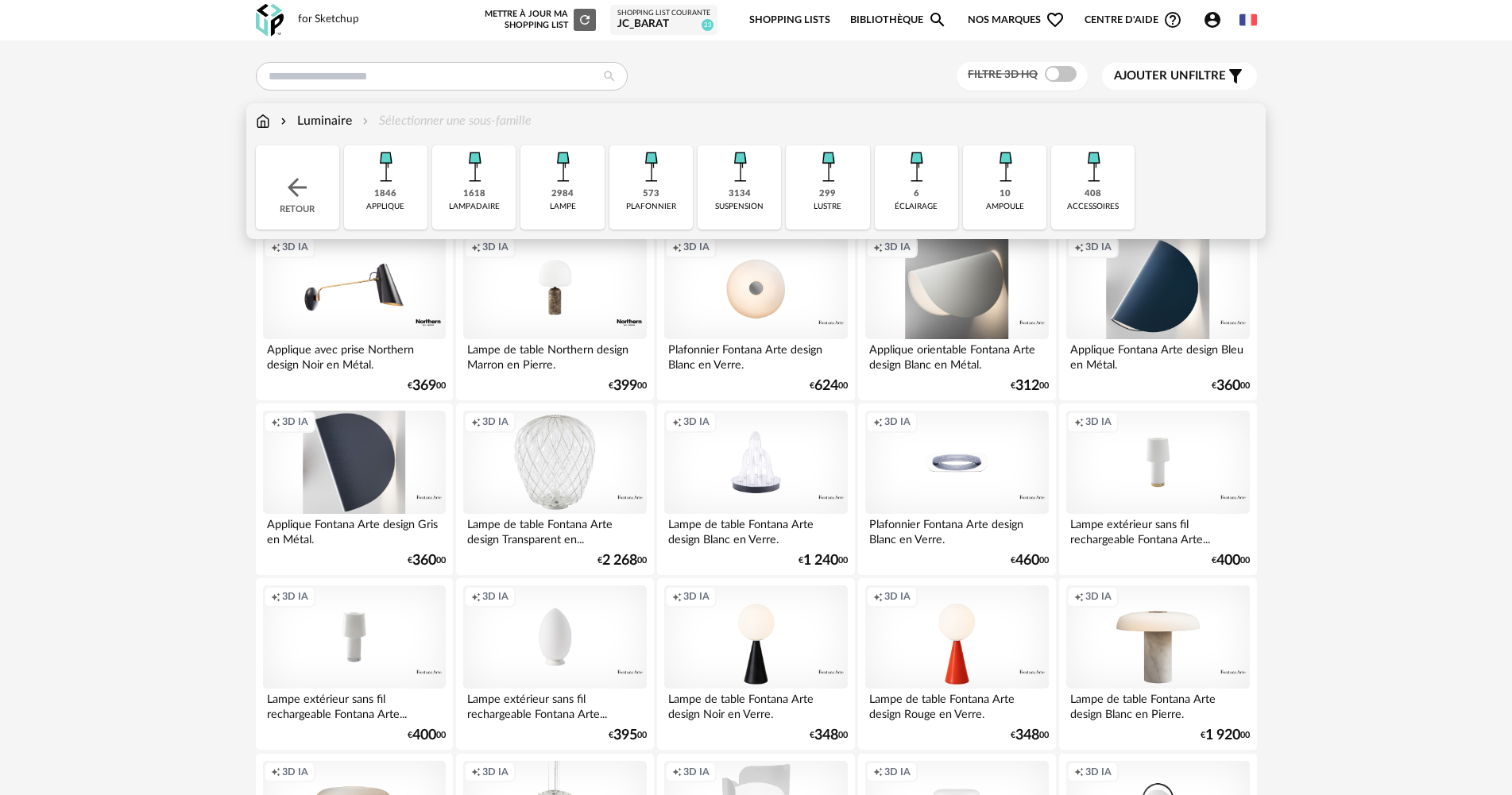
click at [849, 196] on div "299 lustre" at bounding box center [827, 188] width 84 height 85
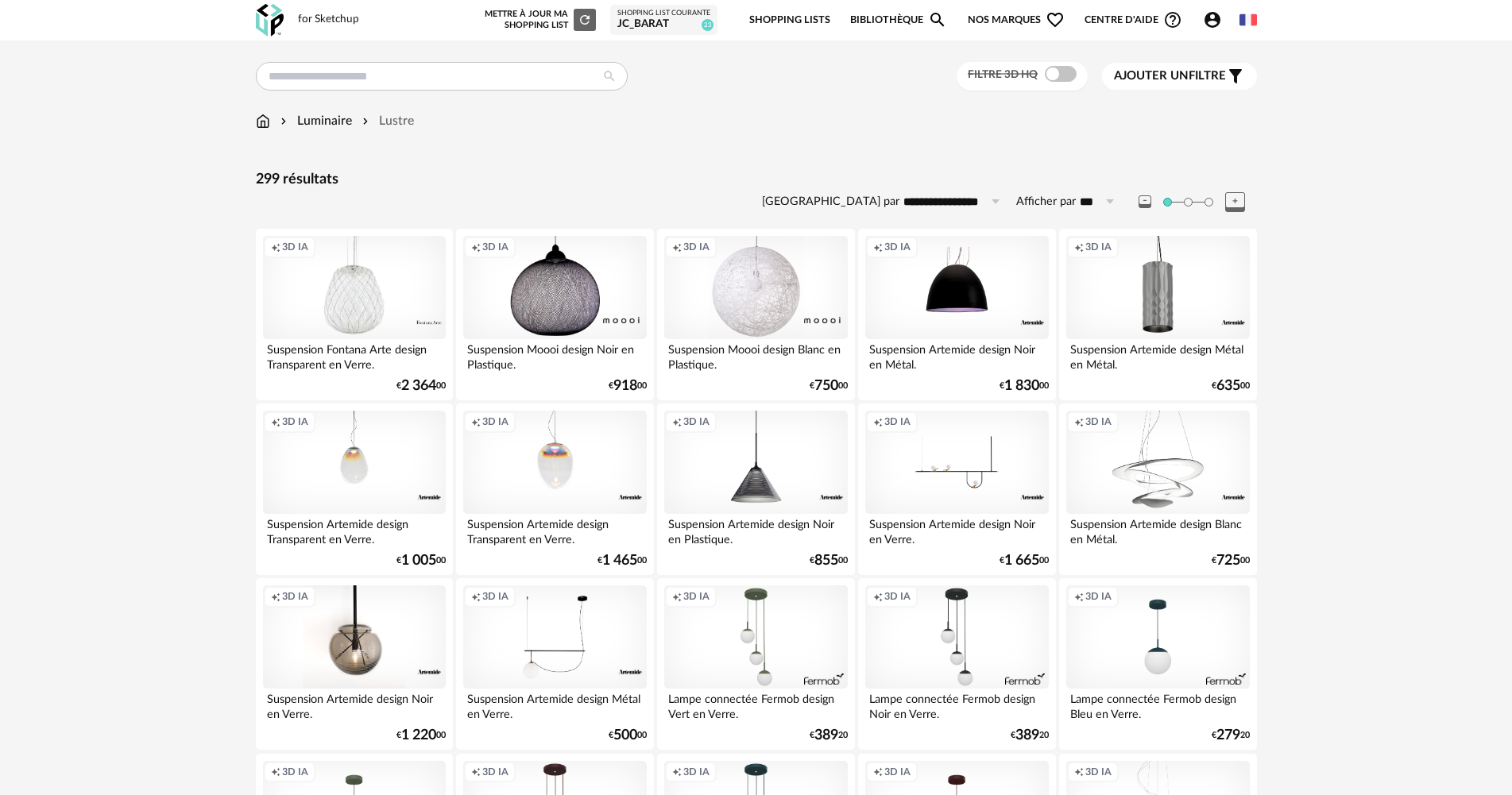
click at [1060, 71] on span at bounding box center [1060, 74] width 32 height 16
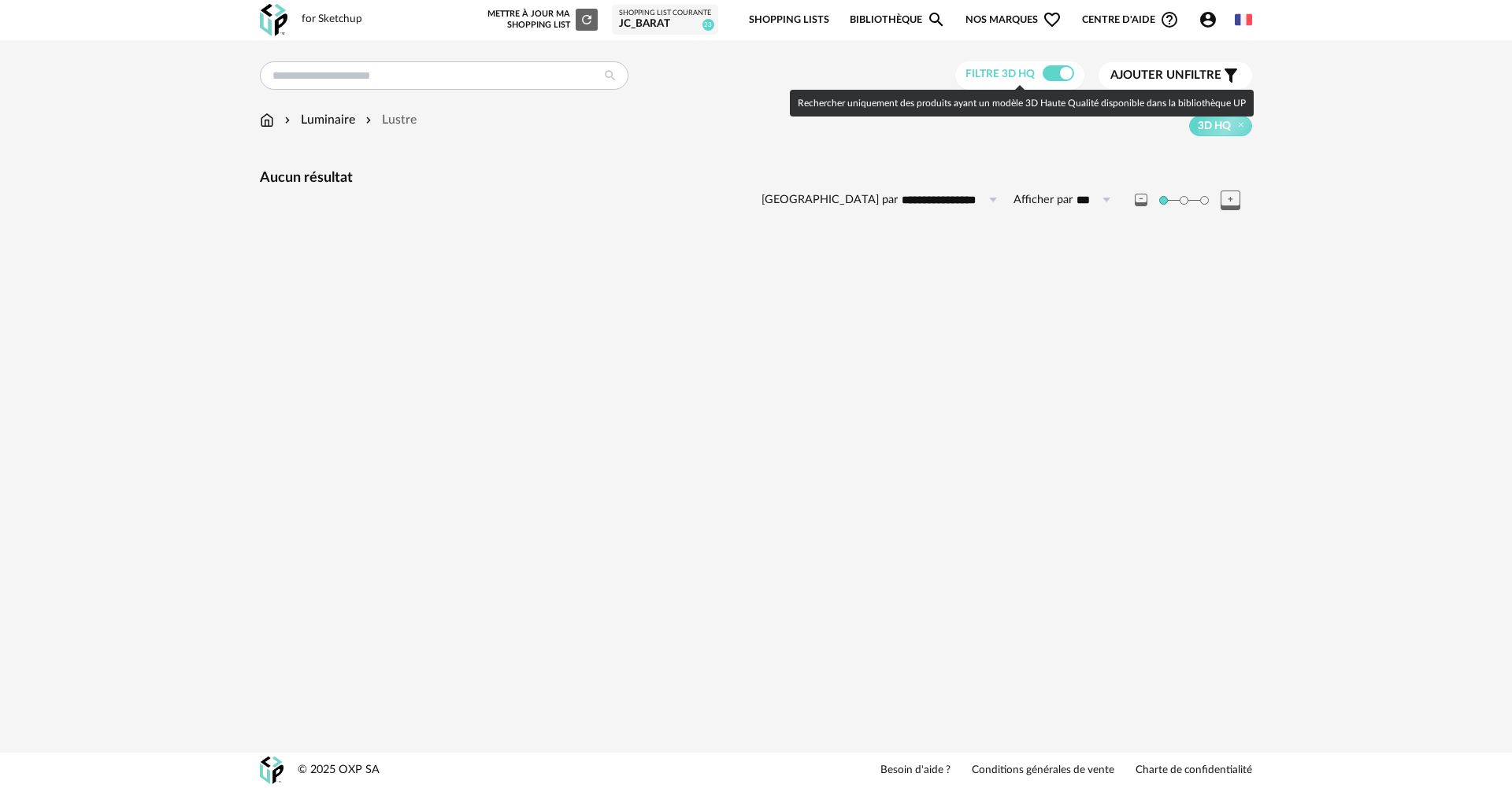
click at [1058, 81] on span at bounding box center [1058, 73] width 31 height 16
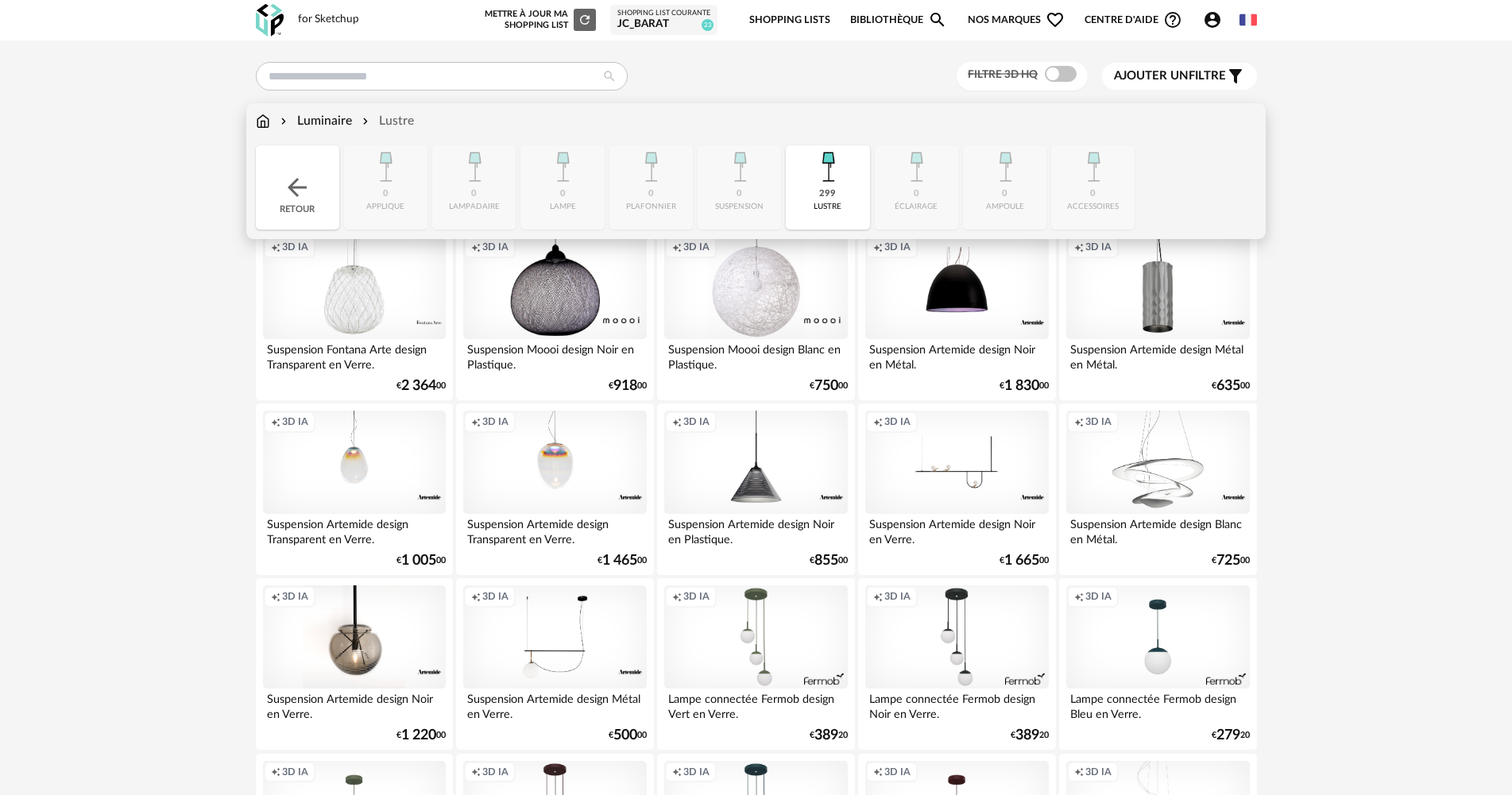
click at [342, 121] on div "Luminaire" at bounding box center [315, 121] width 75 height 19
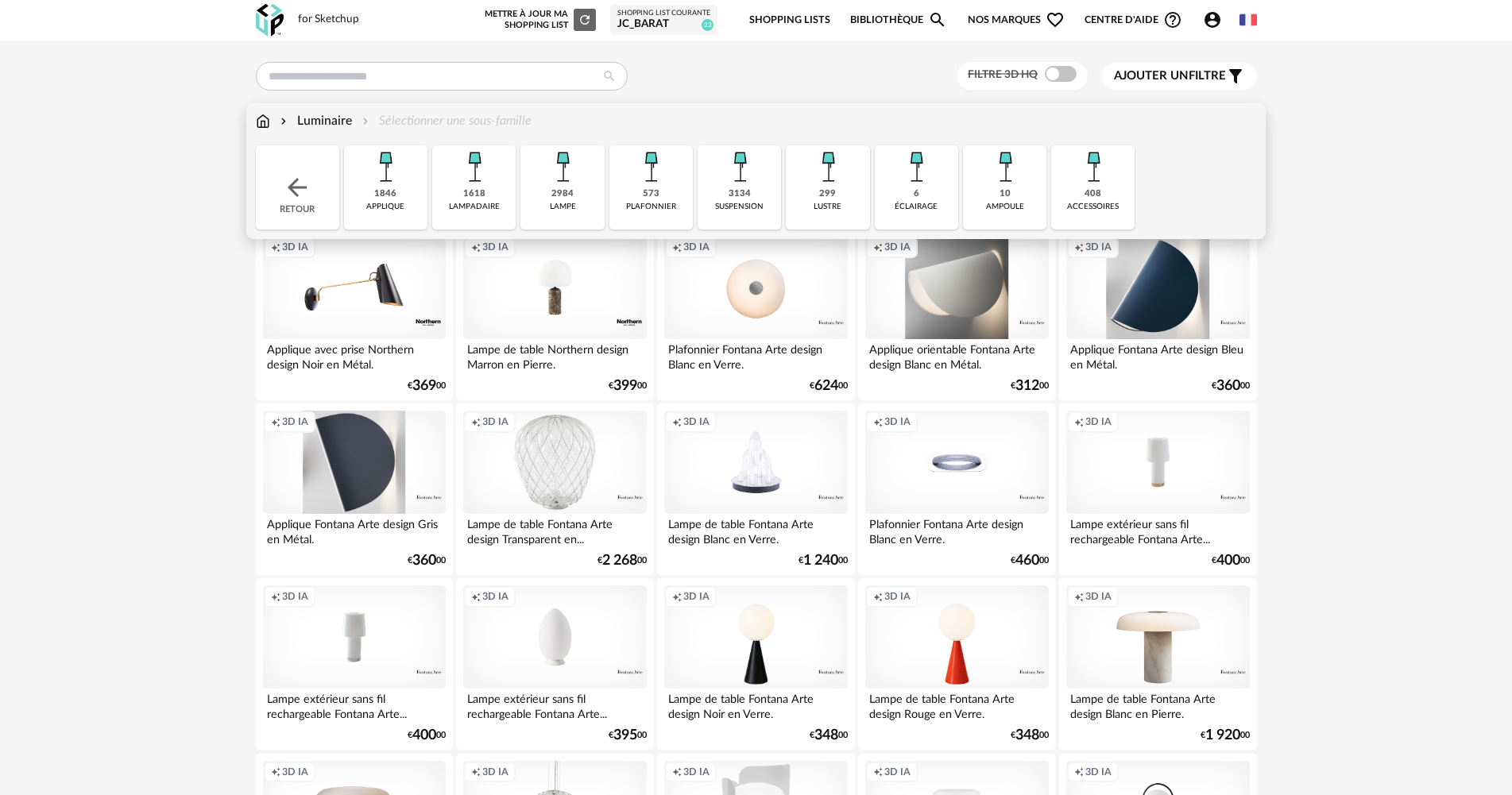
click at [936, 193] on div "6 éclairage" at bounding box center [916, 188] width 84 height 85
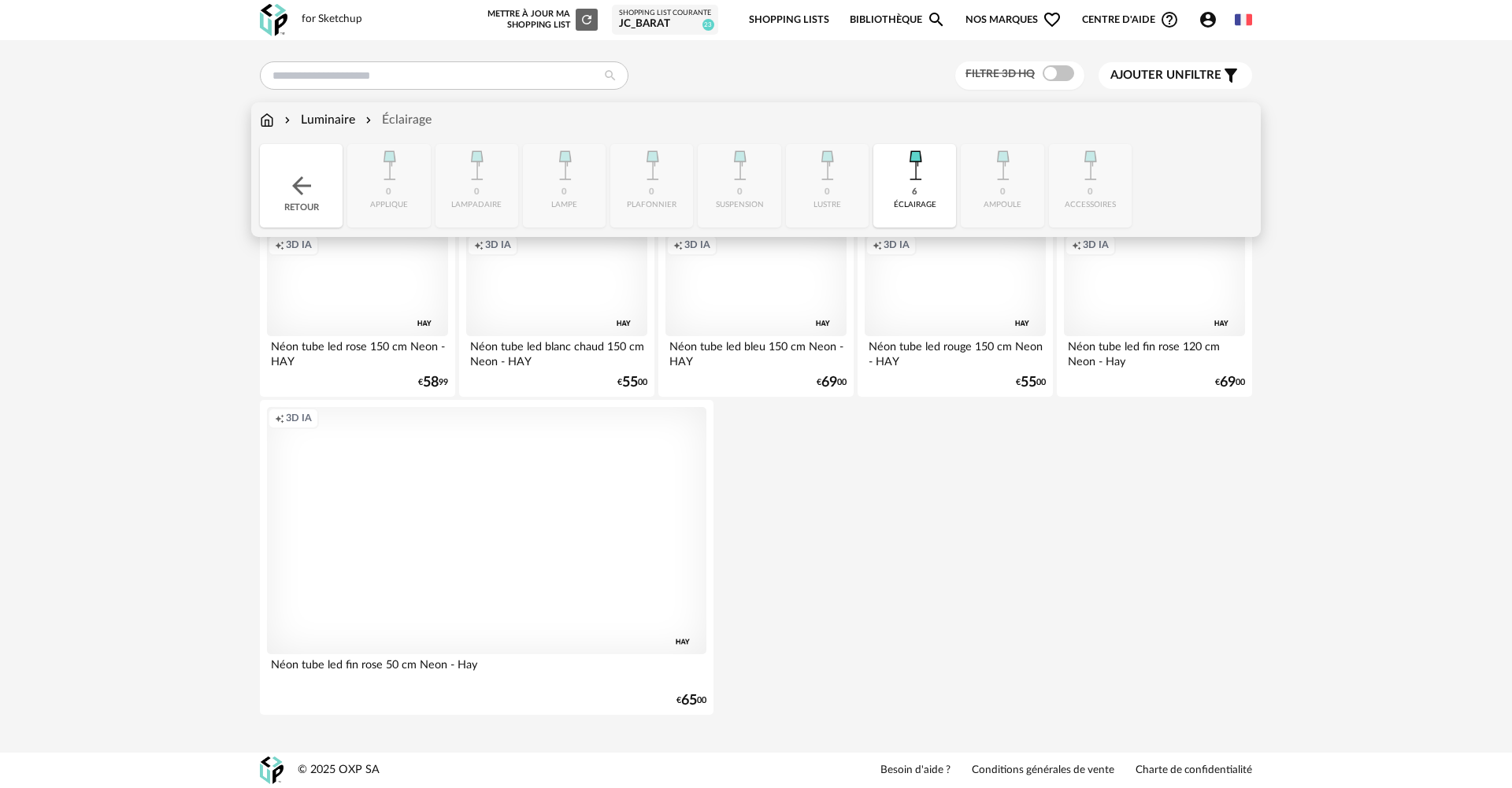
click at [325, 177] on div "Retour" at bounding box center [300, 186] width 83 height 84
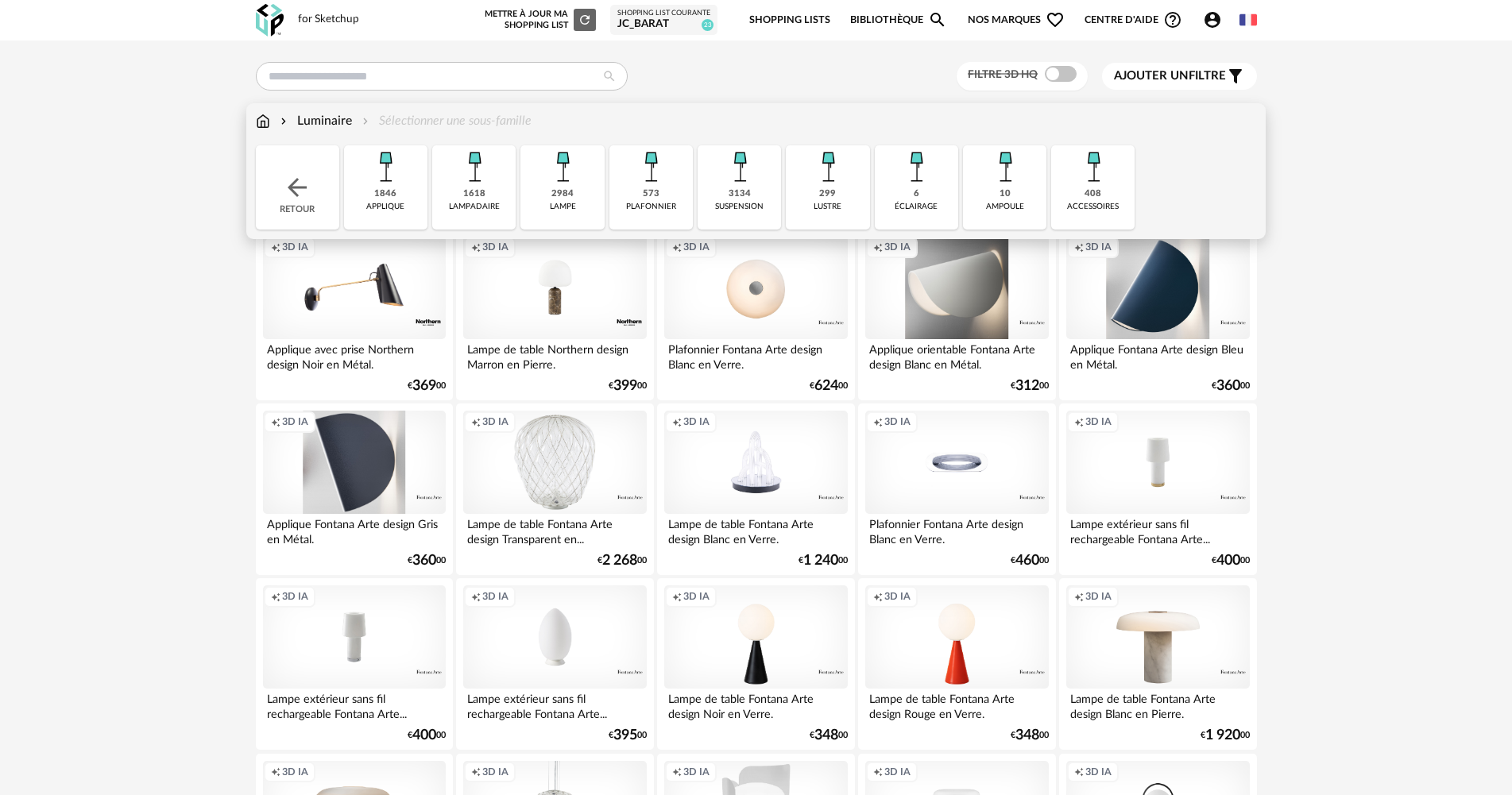
click at [1015, 192] on div "10 [GEOGRAPHIC_DATA]" at bounding box center [1004, 188] width 84 height 85
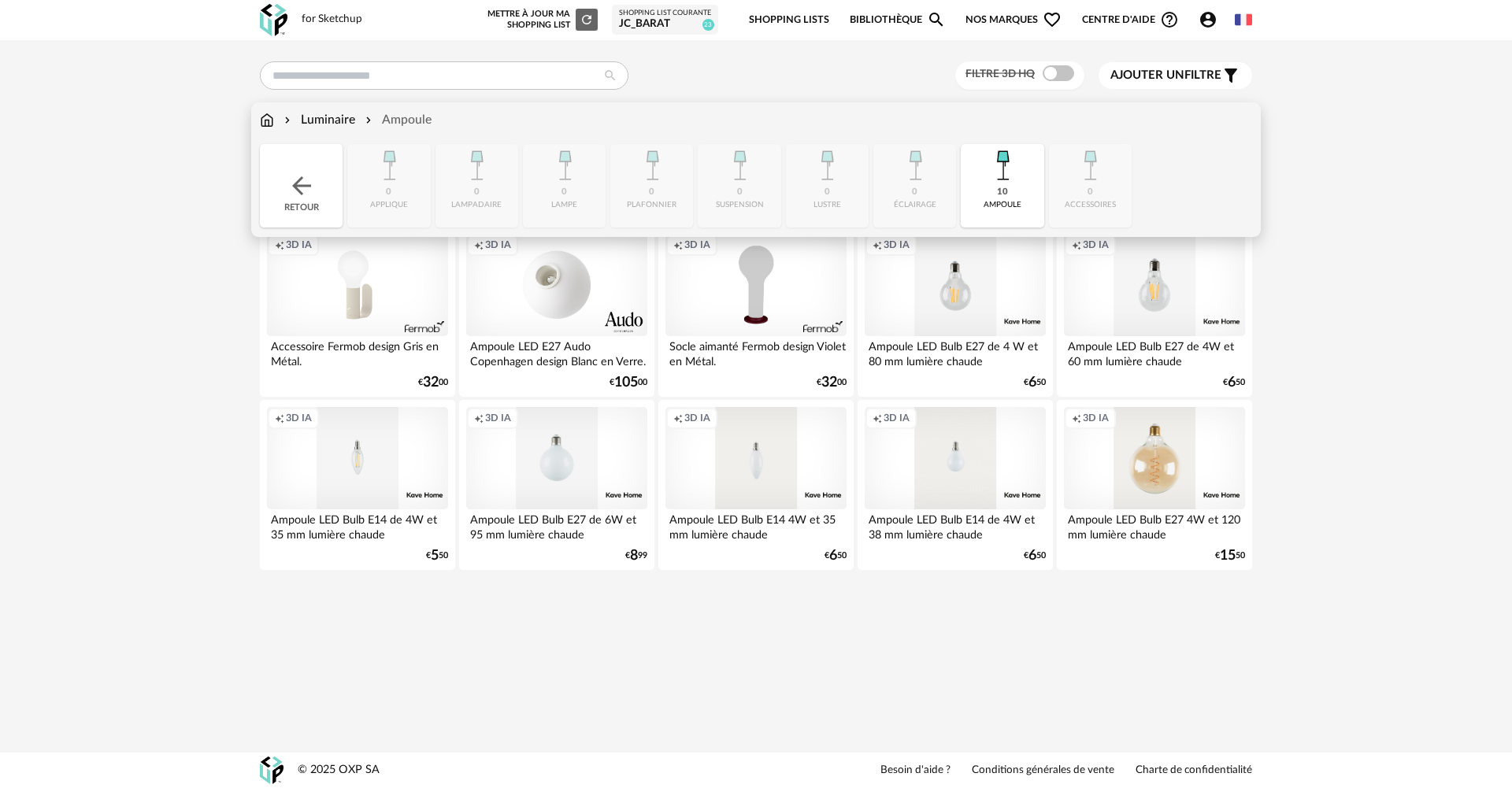
click at [344, 118] on div "Luminaire" at bounding box center [318, 120] width 74 height 19
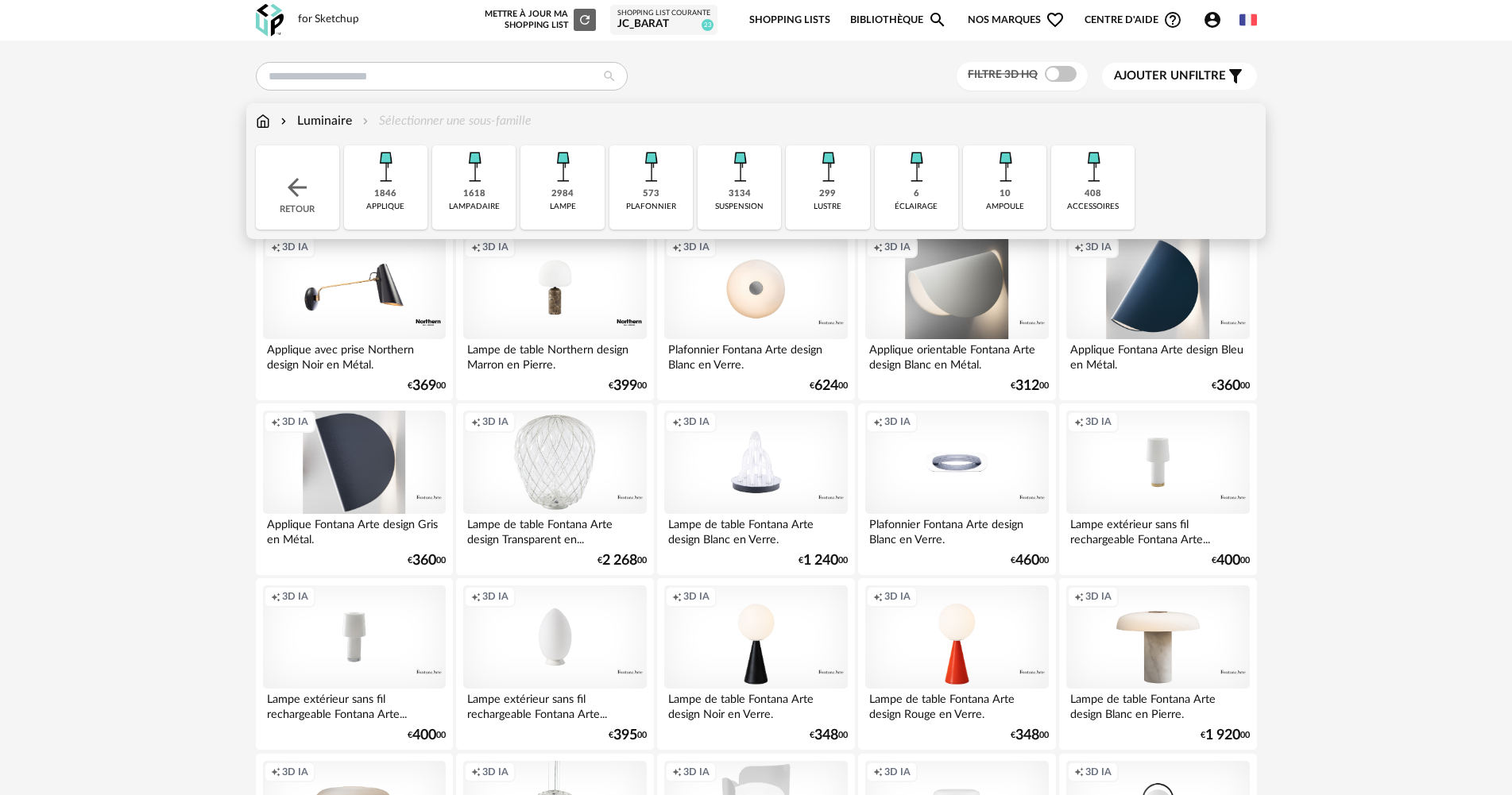
click at [1091, 179] on img at bounding box center [1094, 167] width 43 height 43
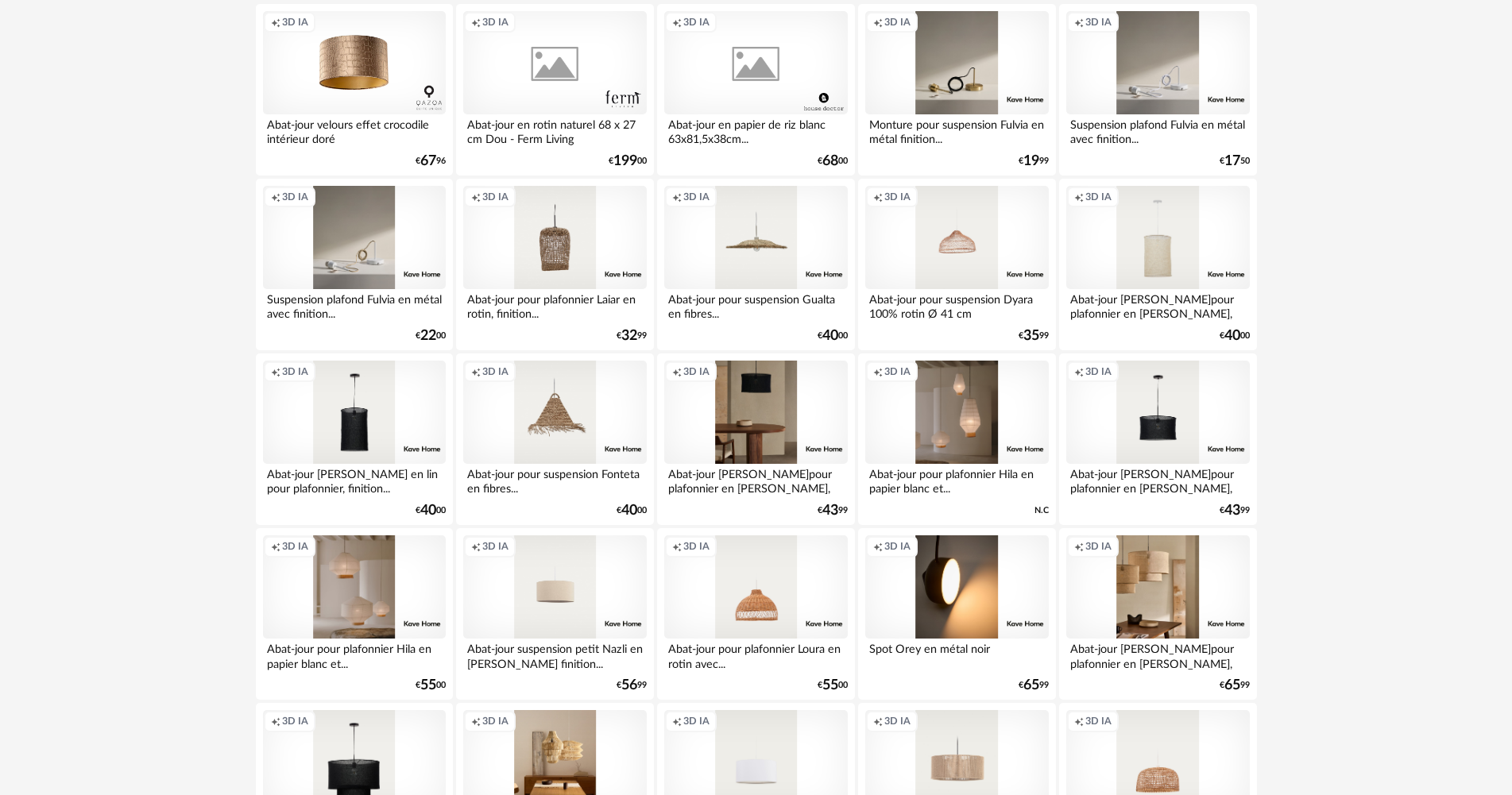
scroll to position [1112, 0]
